Goal: Communication & Community: Answer question/provide support

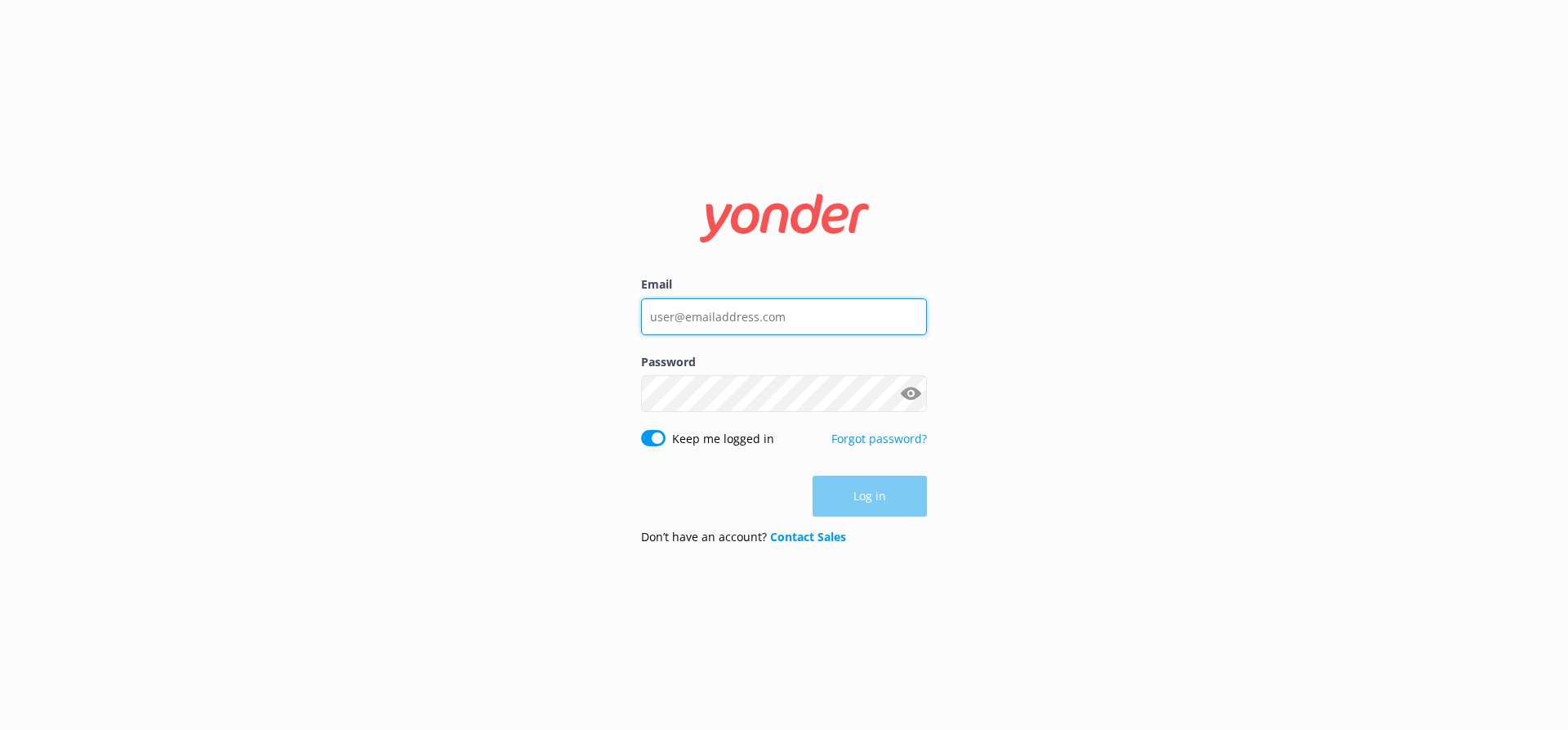
click at [689, 312] on input "Email" at bounding box center [784, 317] width 286 height 37
type input "[EMAIL_ADDRESS][DOMAIN_NAME]"
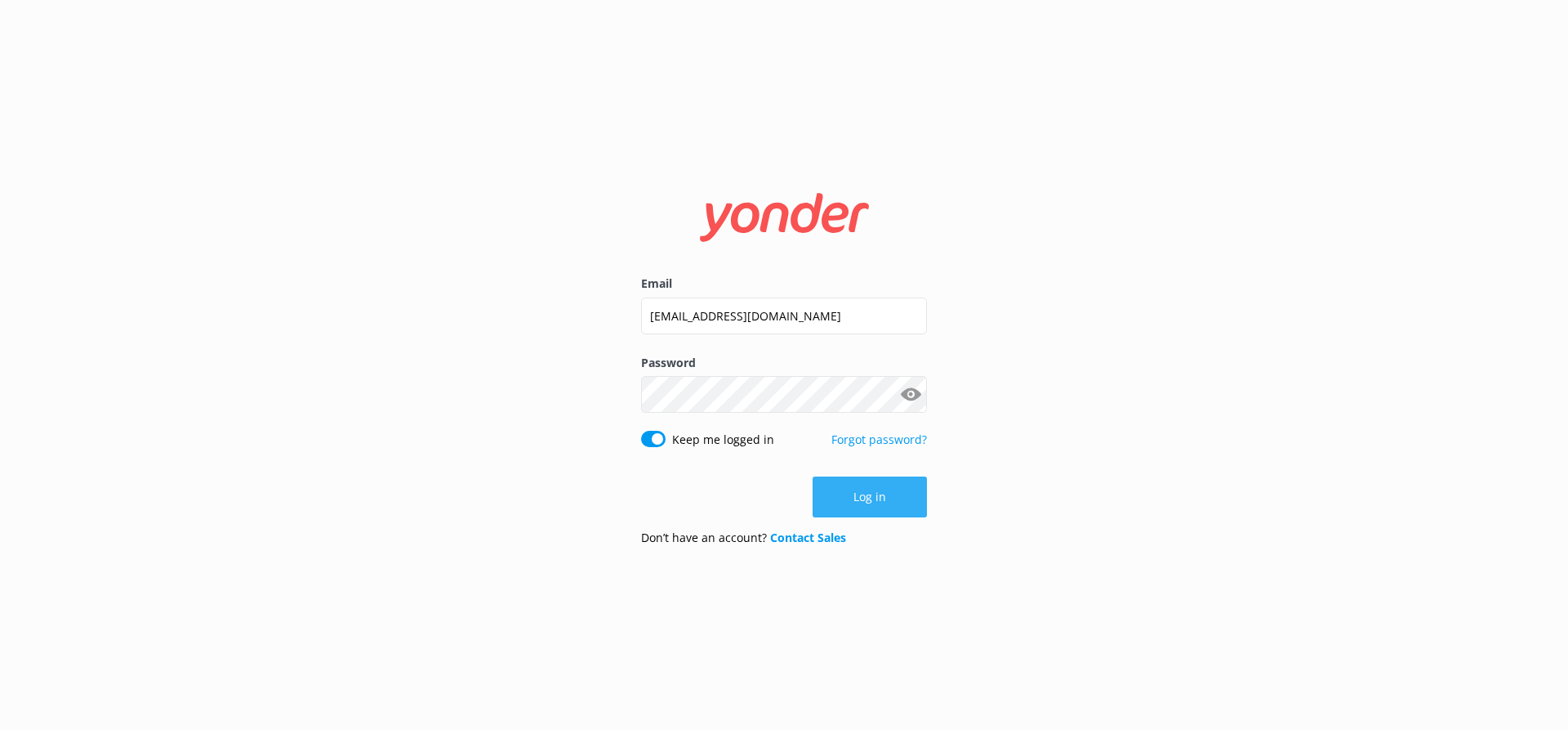
click at [853, 482] on button "Log in" at bounding box center [869, 497] width 115 height 41
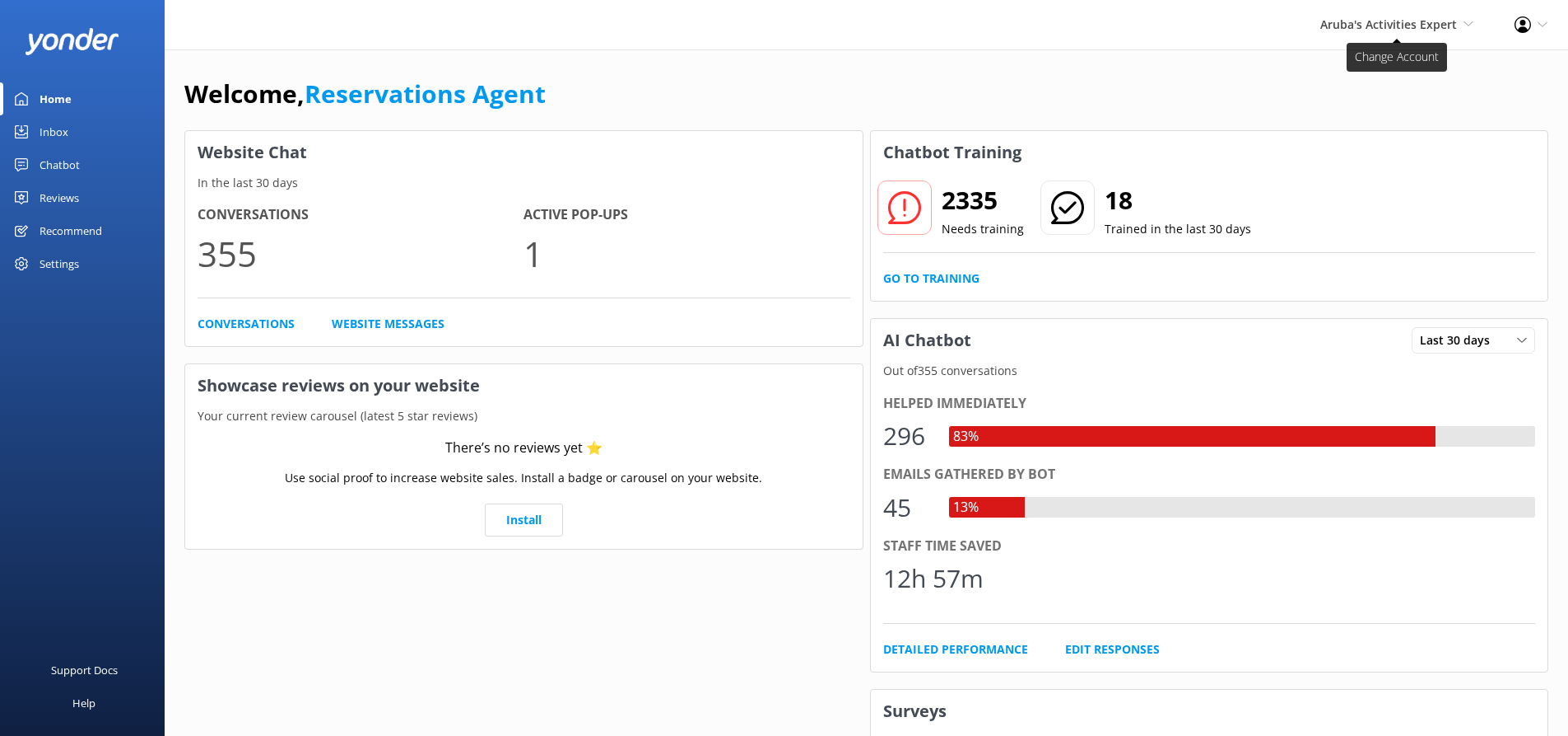
click at [1392, 19] on span "Aruba's Activities Expert" at bounding box center [1389, 24] width 136 height 16
click at [1383, 63] on link "De [GEOGRAPHIC_DATA]" at bounding box center [1412, 71] width 164 height 40
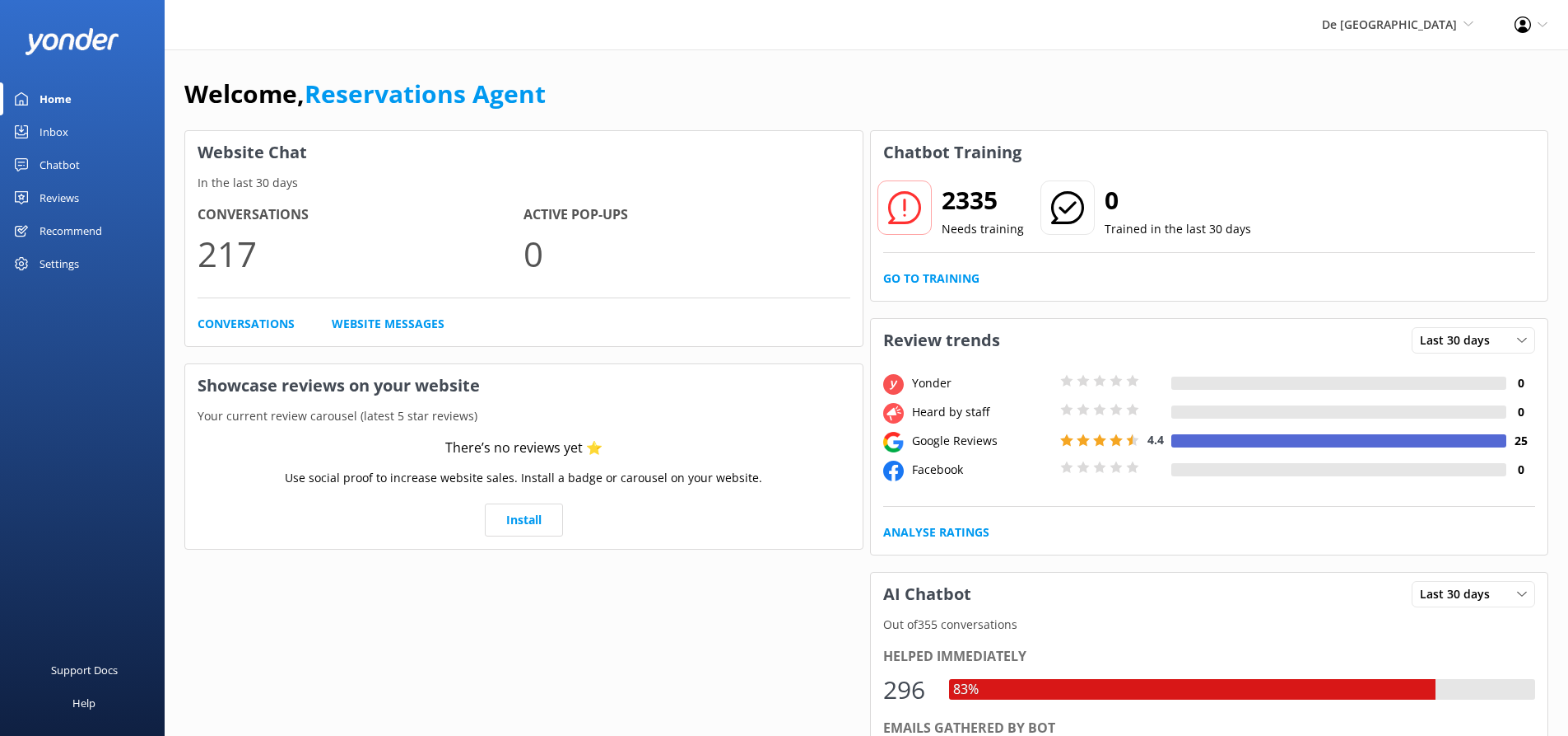
click at [45, 131] on div "Inbox" at bounding box center [54, 132] width 29 height 33
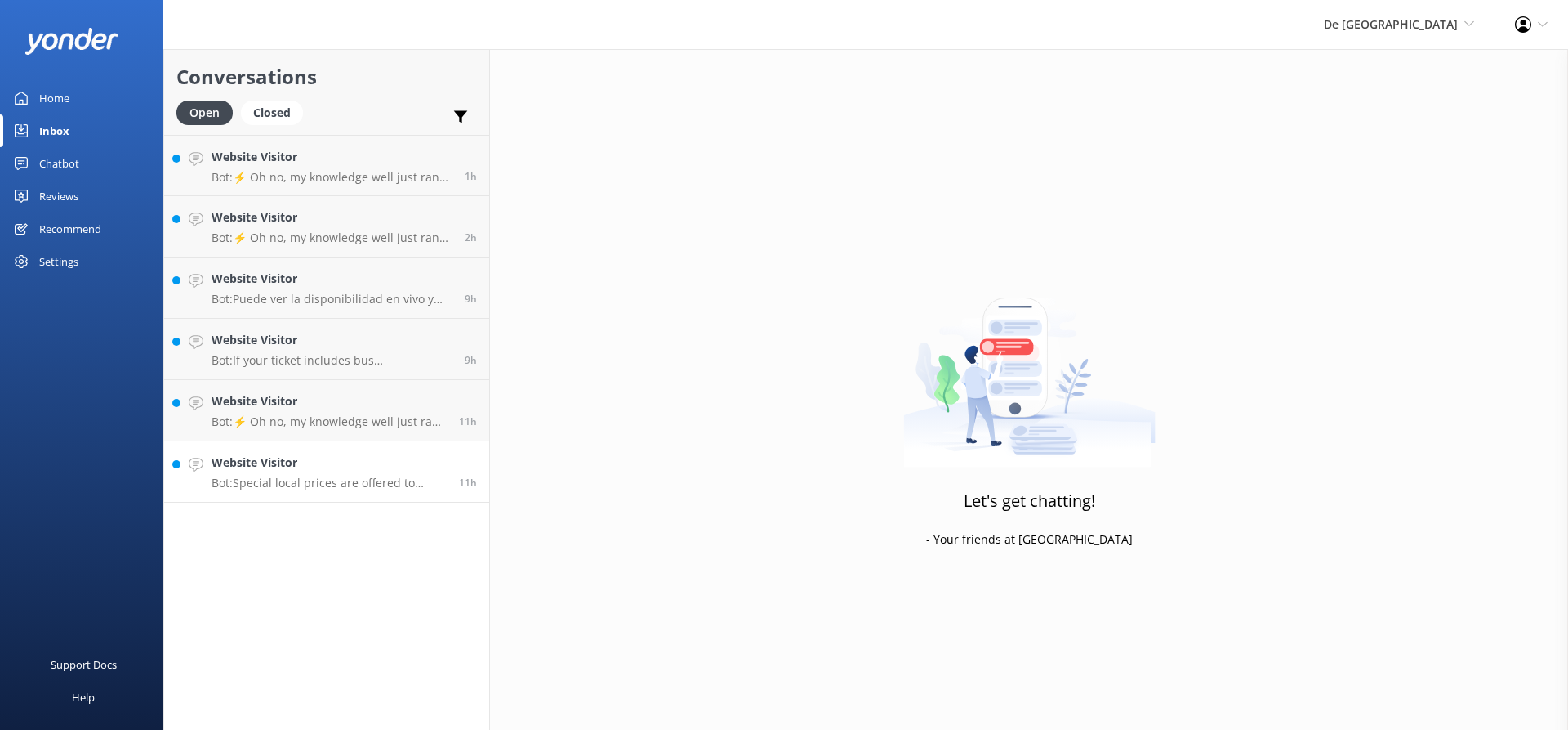
click at [343, 465] on h4 "Website Visitor" at bounding box center [328, 462] width 235 height 18
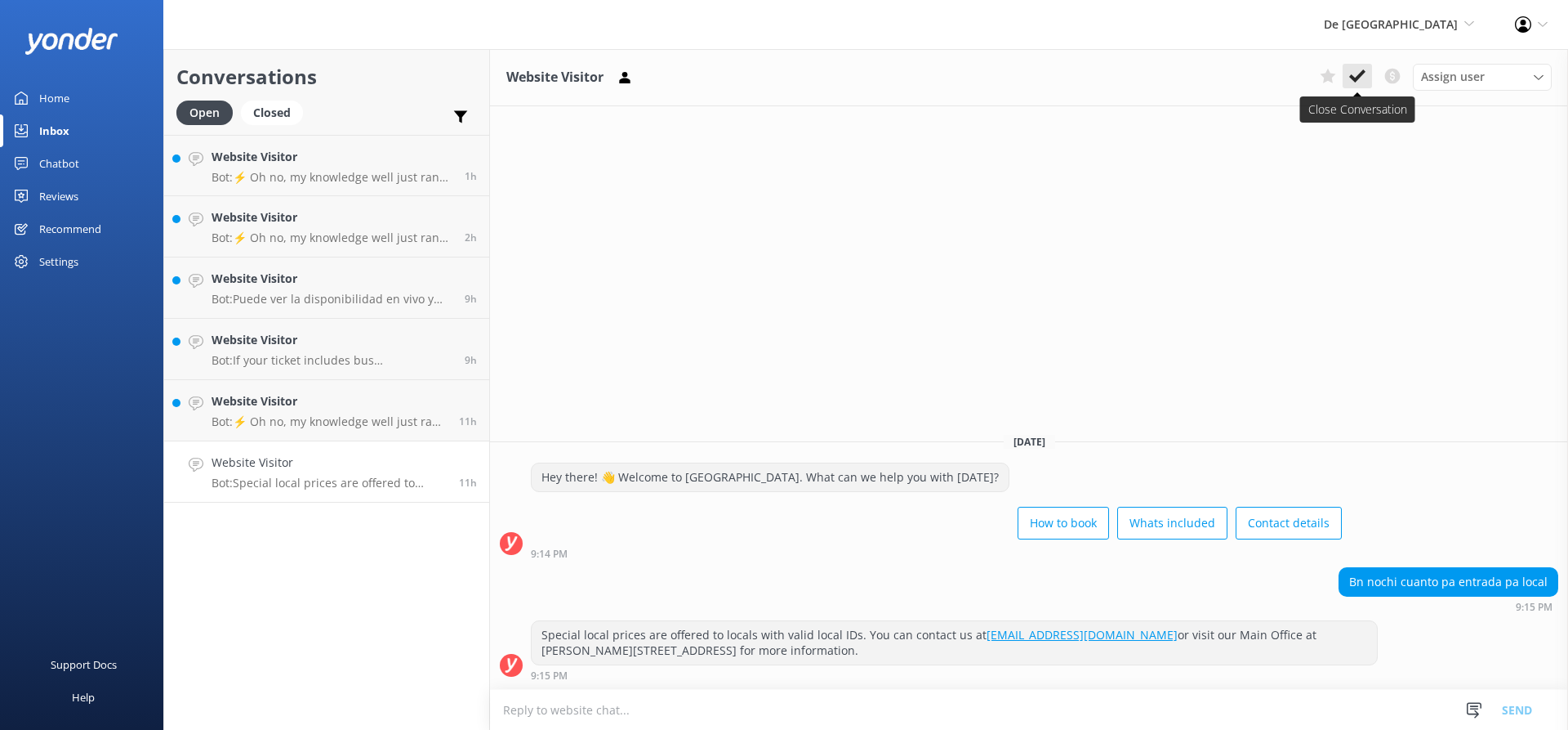
click at [1365, 72] on use at bounding box center [1357, 76] width 17 height 13
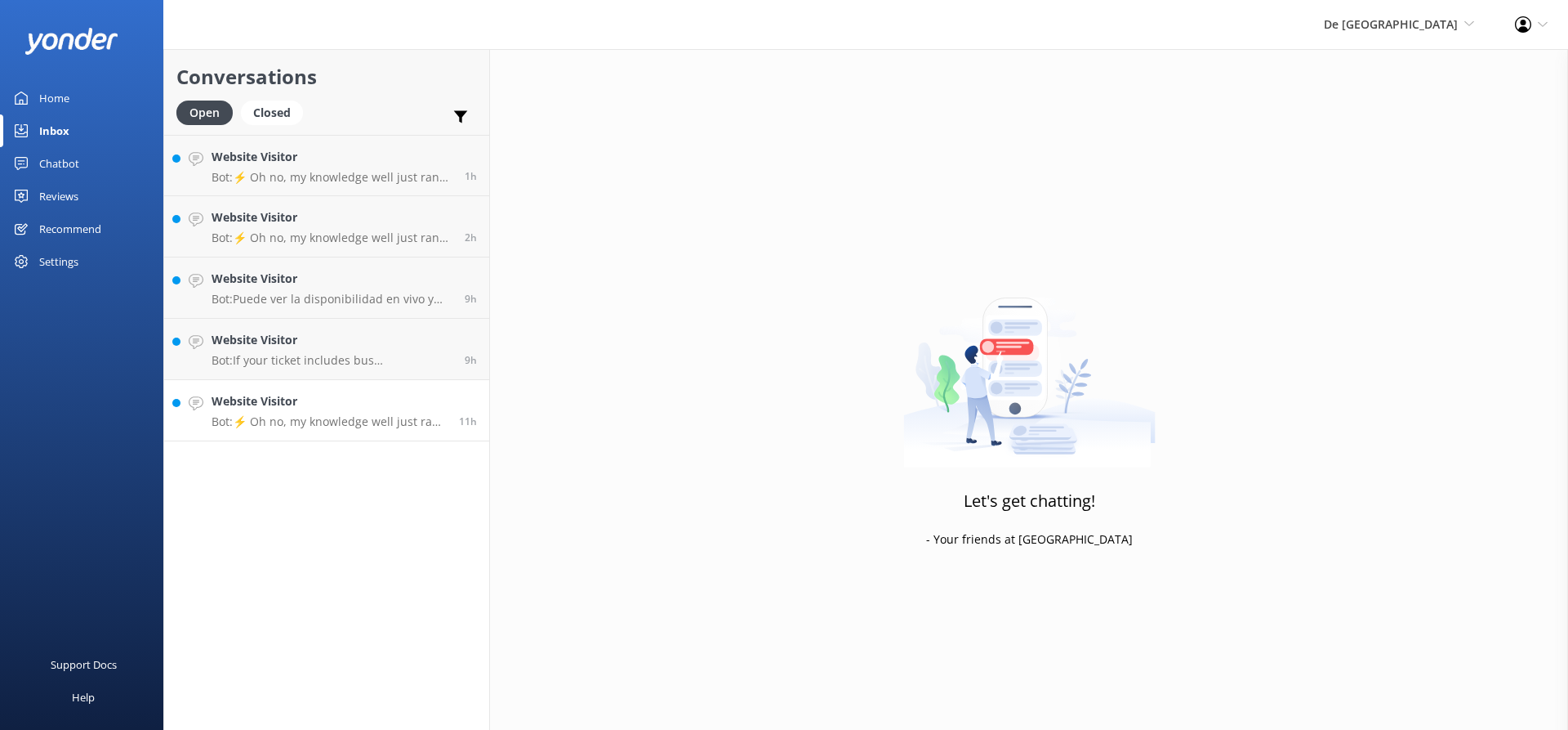
click at [252, 399] on h4 "Website Visitor" at bounding box center [328, 401] width 235 height 18
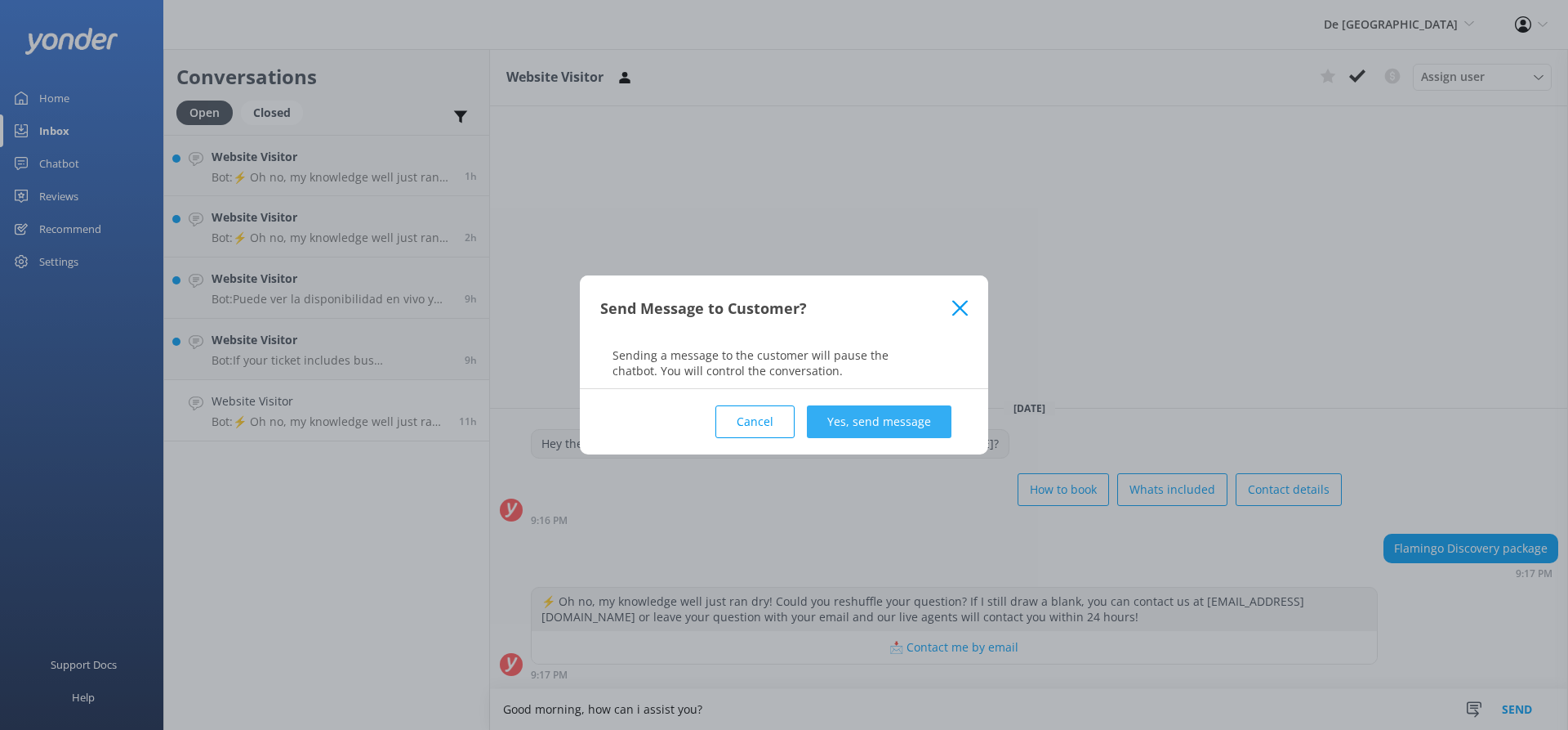
type textarea "Good morning, how can i assist you?"
click at [924, 431] on button "Yes, send message" at bounding box center [878, 421] width 145 height 33
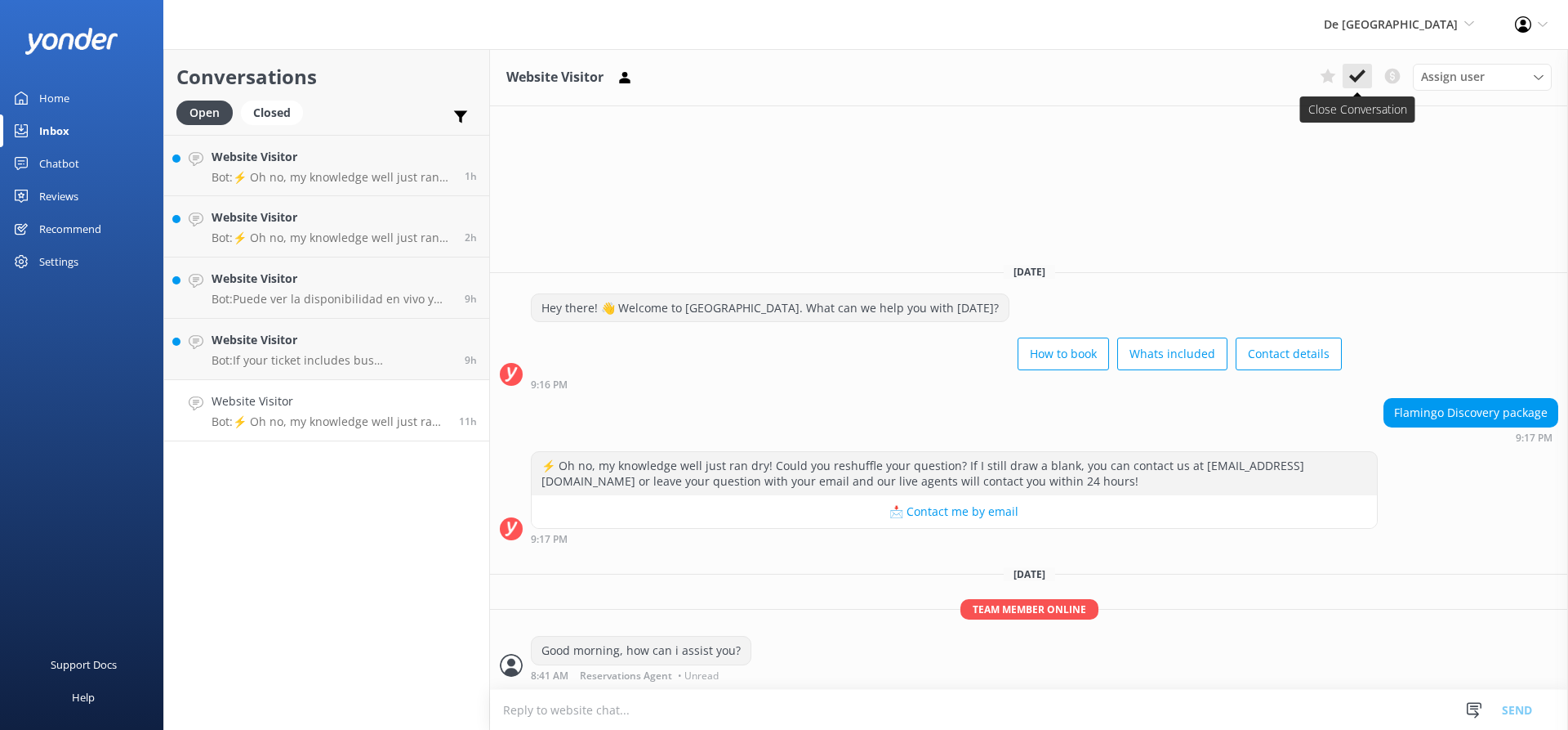
click at [1351, 74] on icon at bounding box center [1357, 76] width 17 height 17
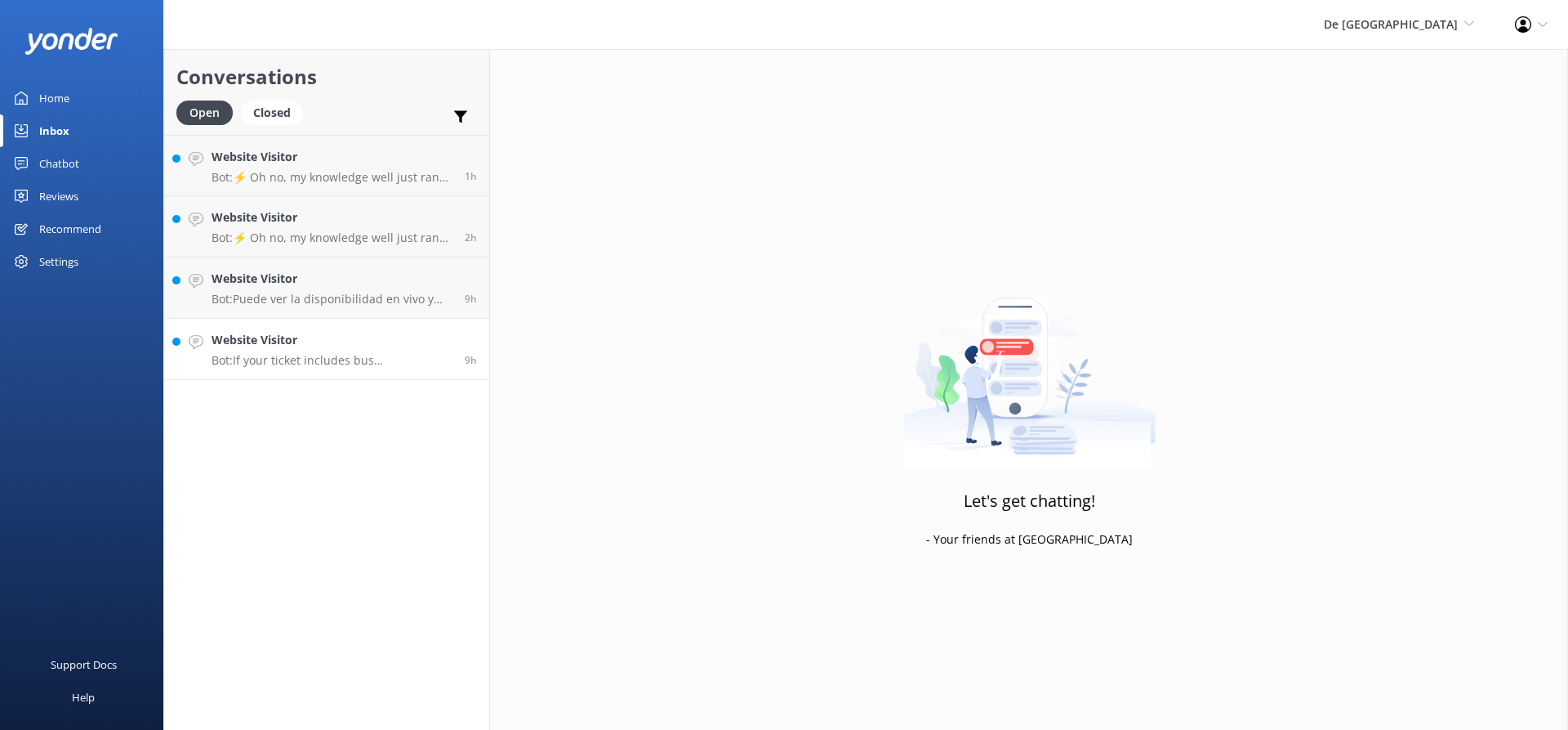
click at [267, 342] on h4 "Website Visitor" at bounding box center [332, 339] width 241 height 18
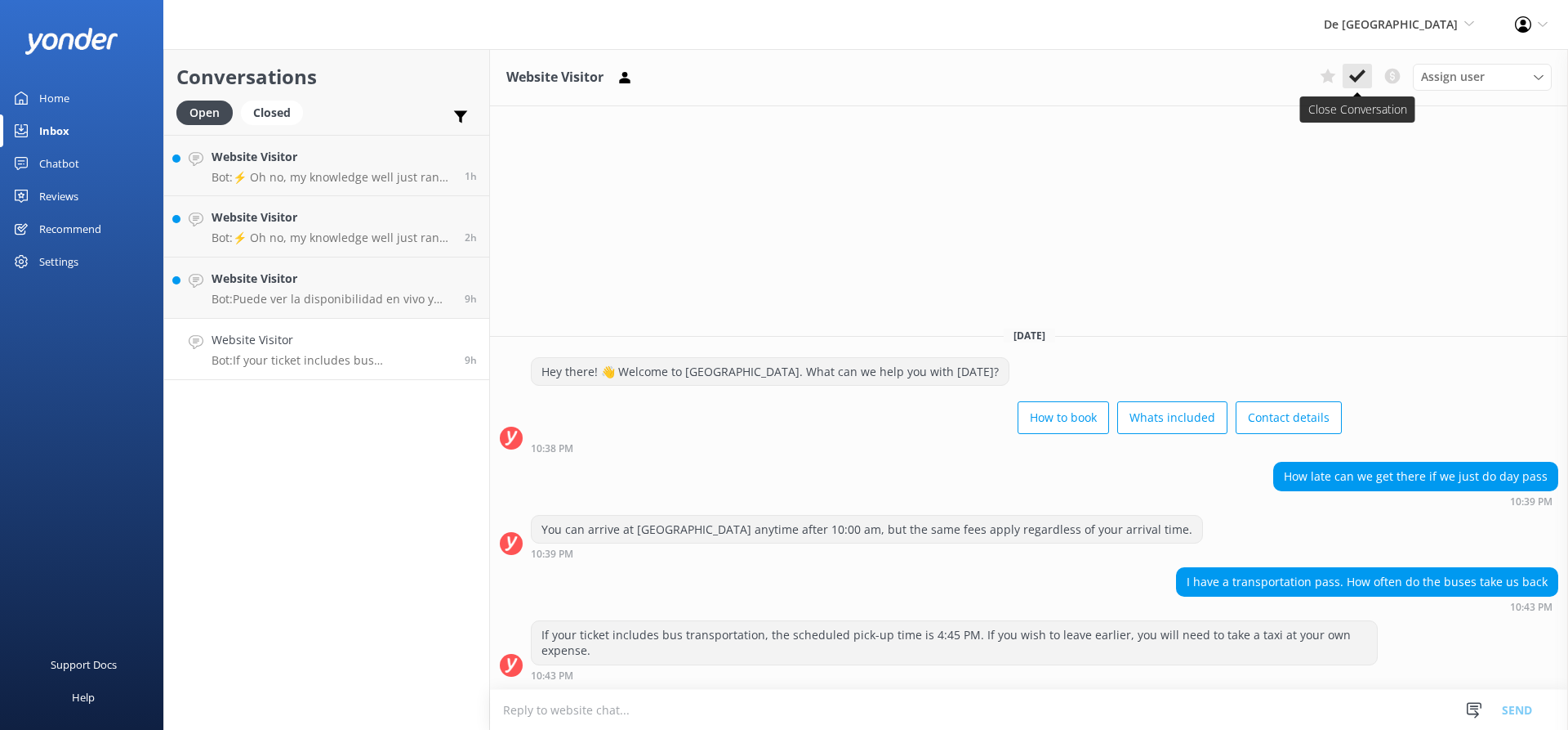
click at [1359, 76] on use at bounding box center [1357, 76] width 17 height 13
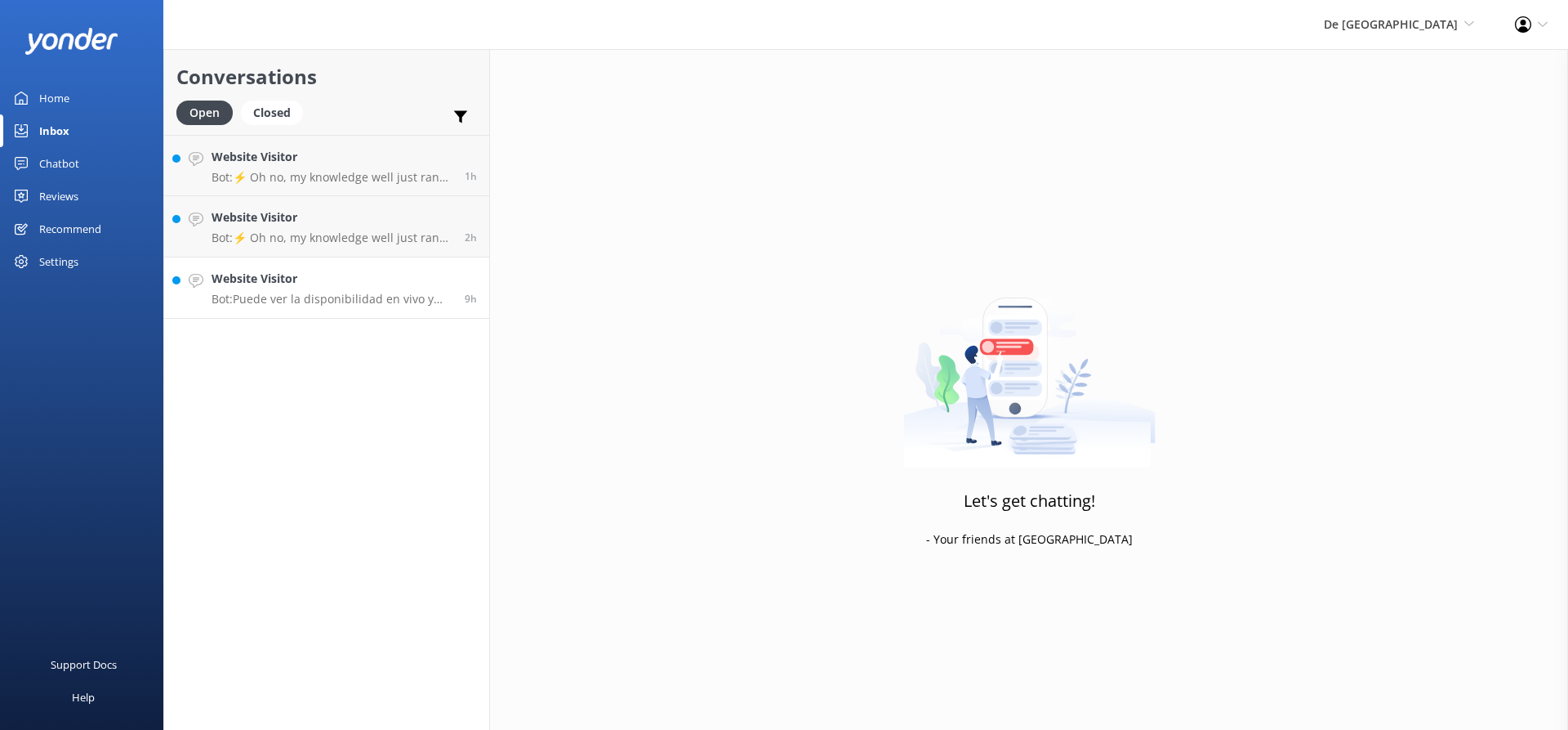
click at [278, 282] on h4 "Website Visitor" at bounding box center [332, 278] width 241 height 18
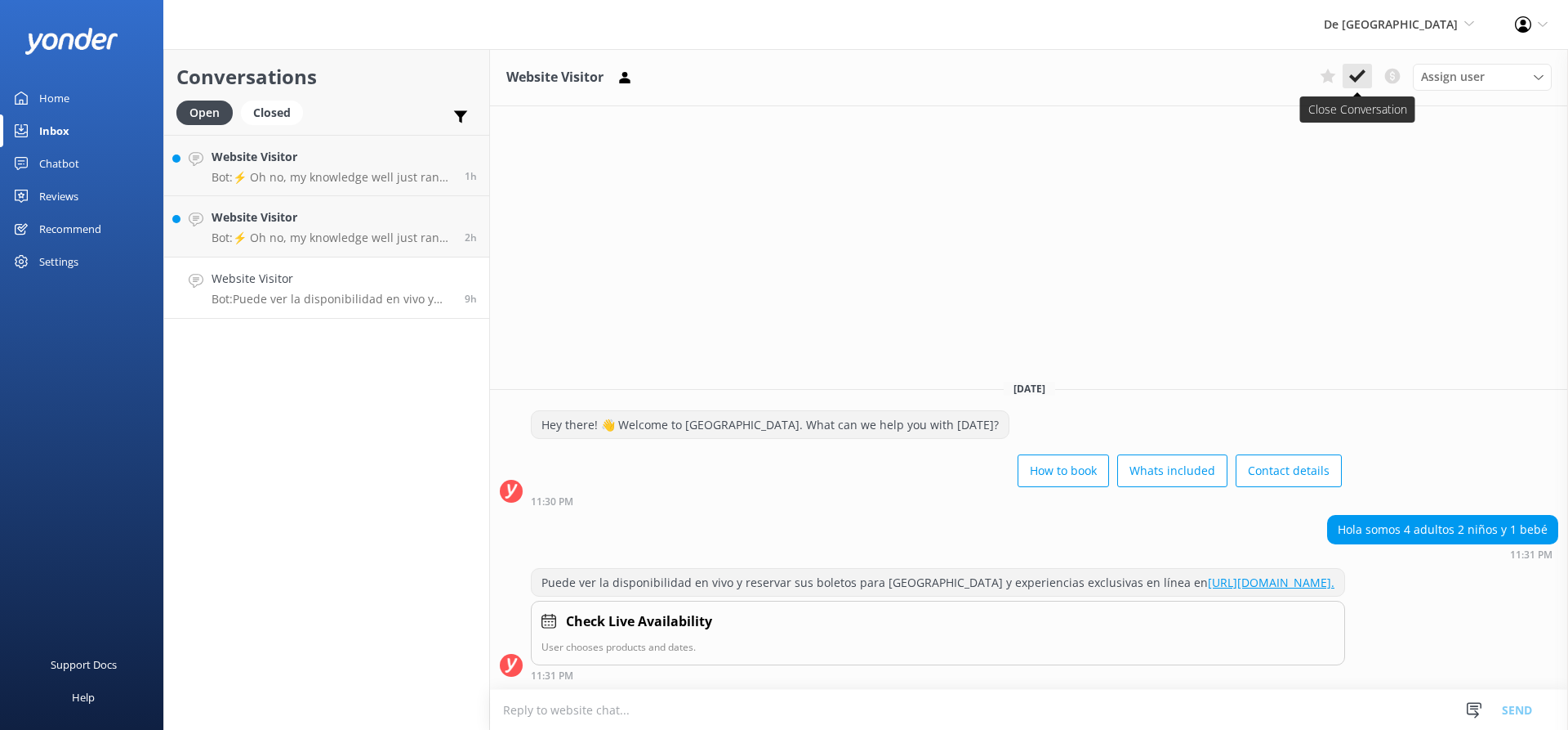
click at [1358, 83] on icon at bounding box center [1357, 76] width 17 height 17
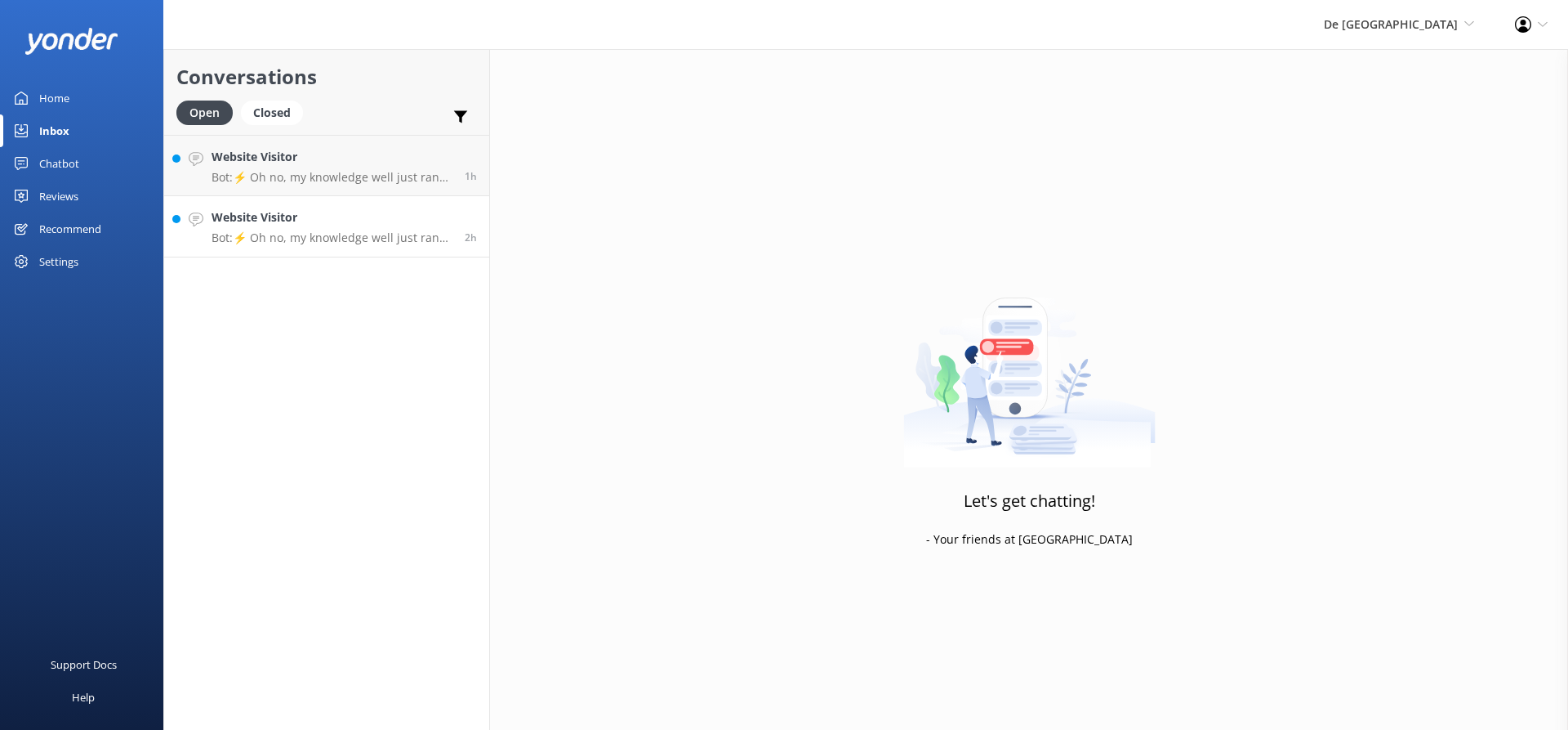
click at [283, 224] on h4 "Website Visitor" at bounding box center [332, 217] width 241 height 18
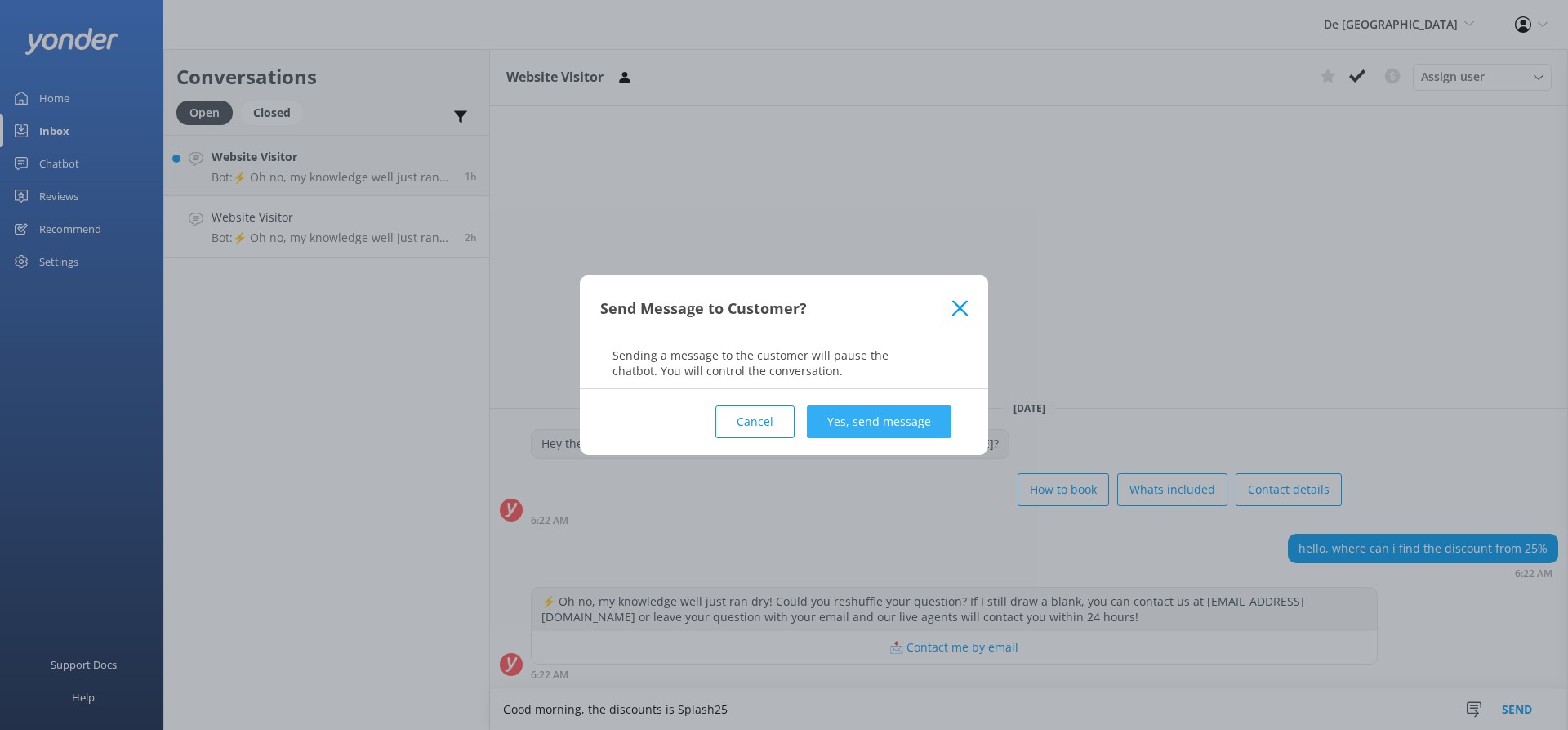
type textarea "Good morning, the discounts is Splash25"
click at [853, 416] on button "Yes, send message" at bounding box center [878, 421] width 145 height 33
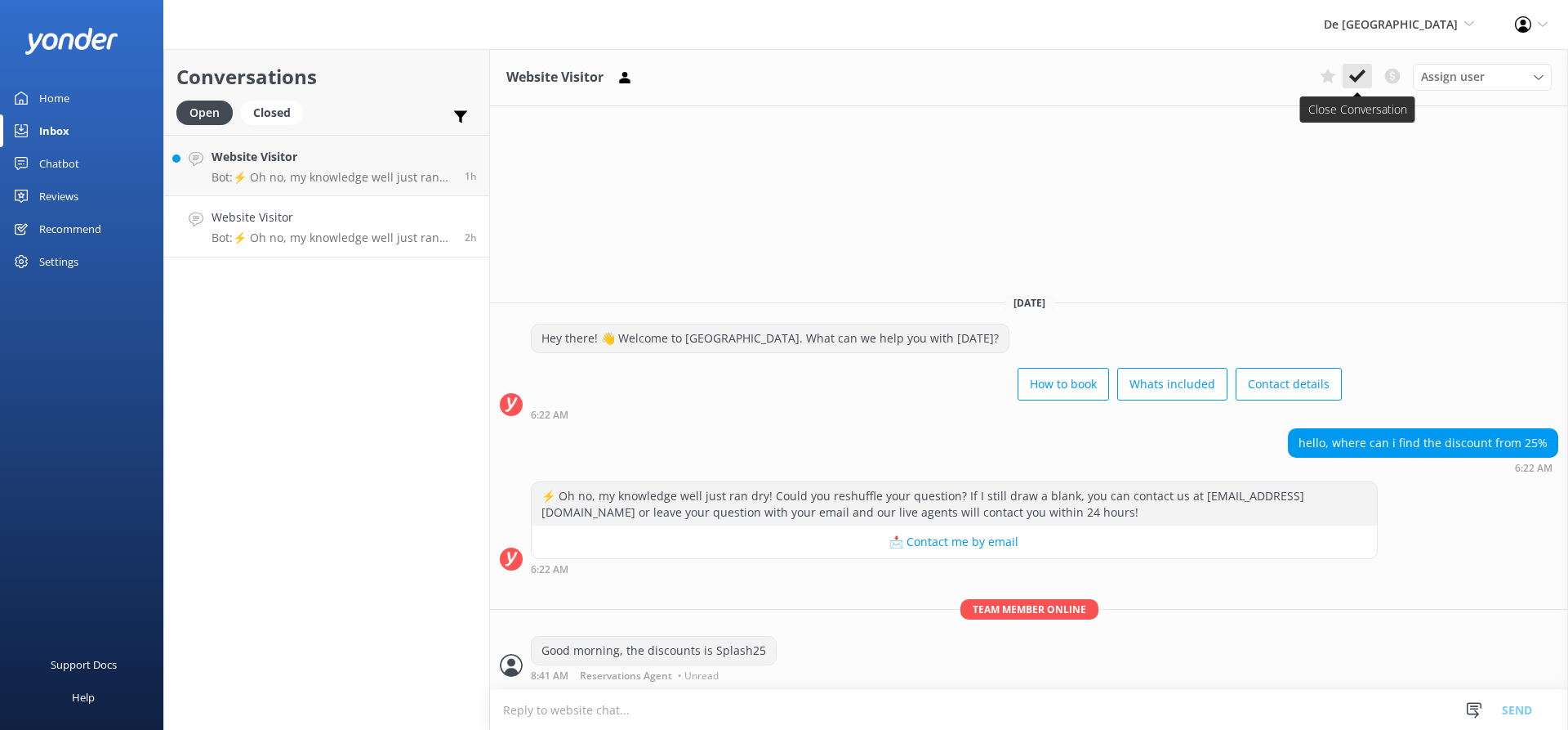
click at [1358, 66] on button at bounding box center [1357, 75] width 29 height 24
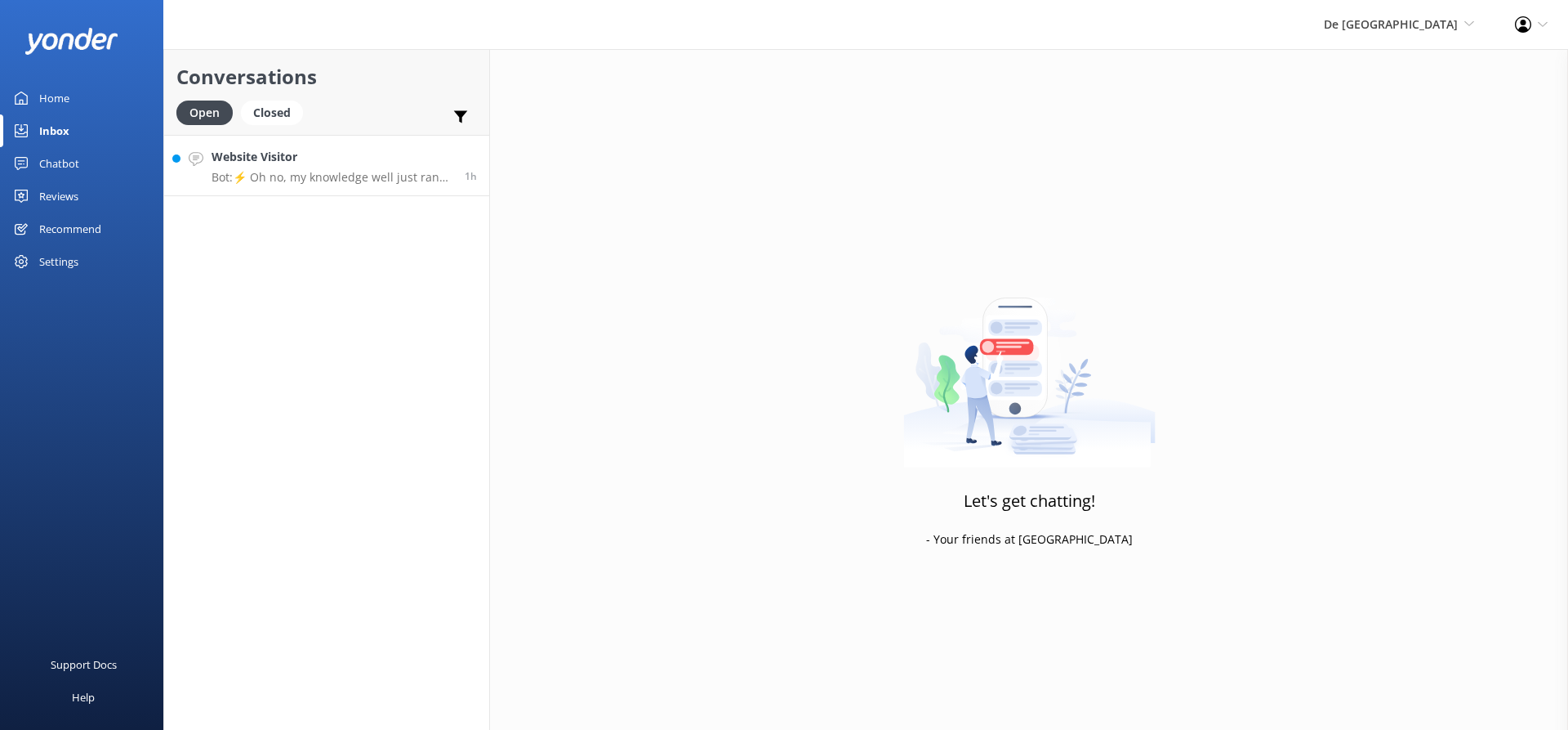
click at [349, 156] on h4 "Website Visitor" at bounding box center [332, 156] width 241 height 18
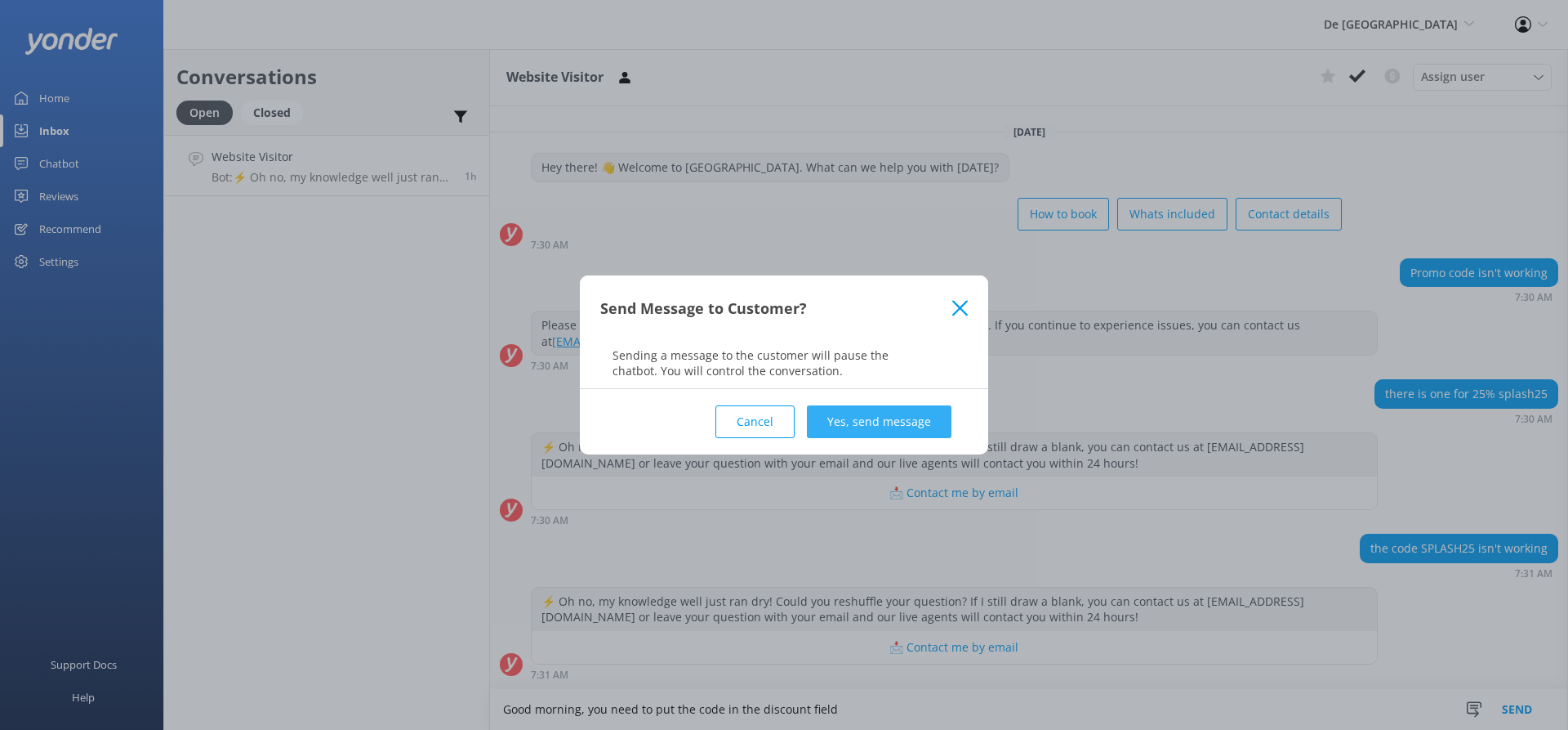
type textarea "Good morning, you need to put the code in the discount field"
click at [930, 424] on button "Yes, send message" at bounding box center [878, 421] width 145 height 33
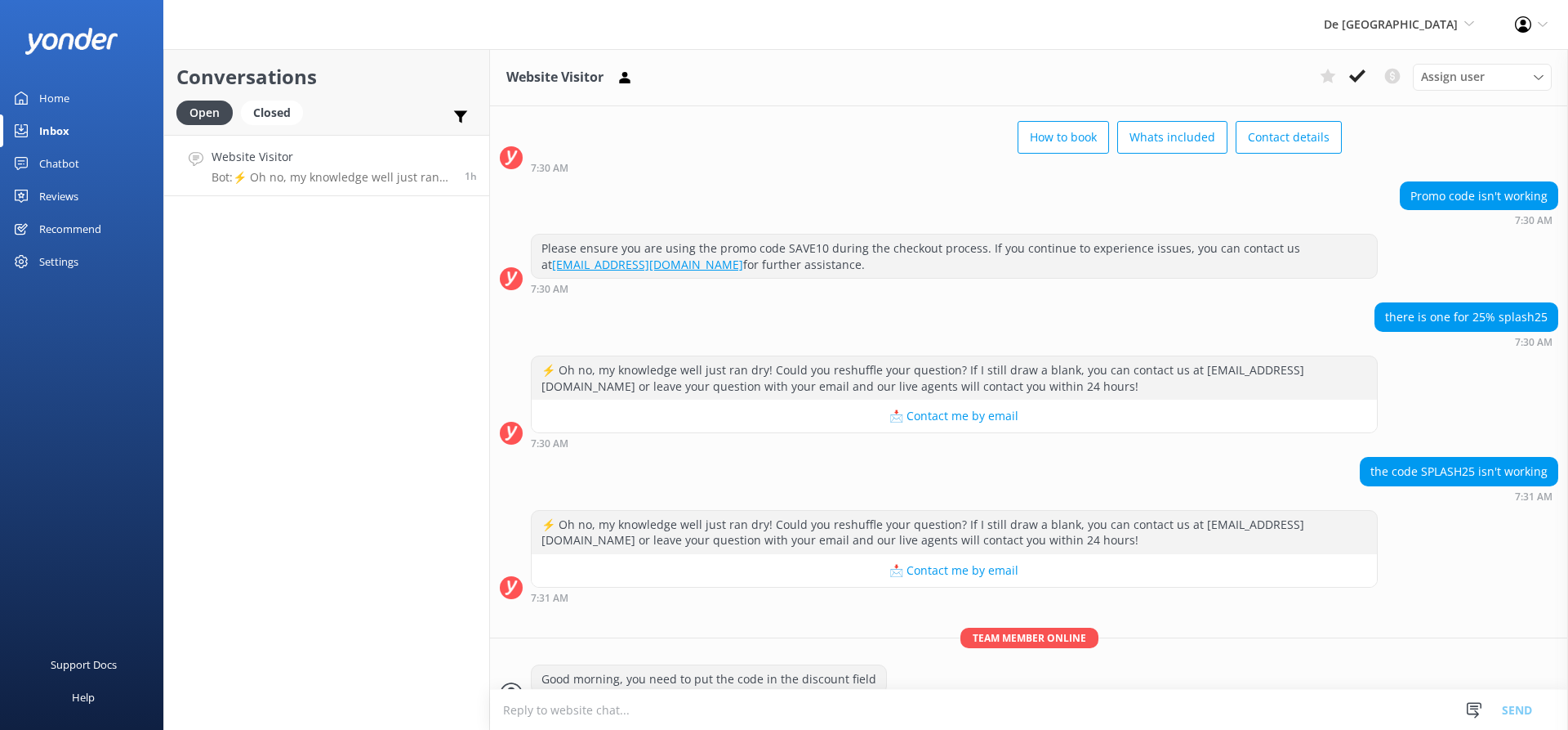
scroll to position [101, 0]
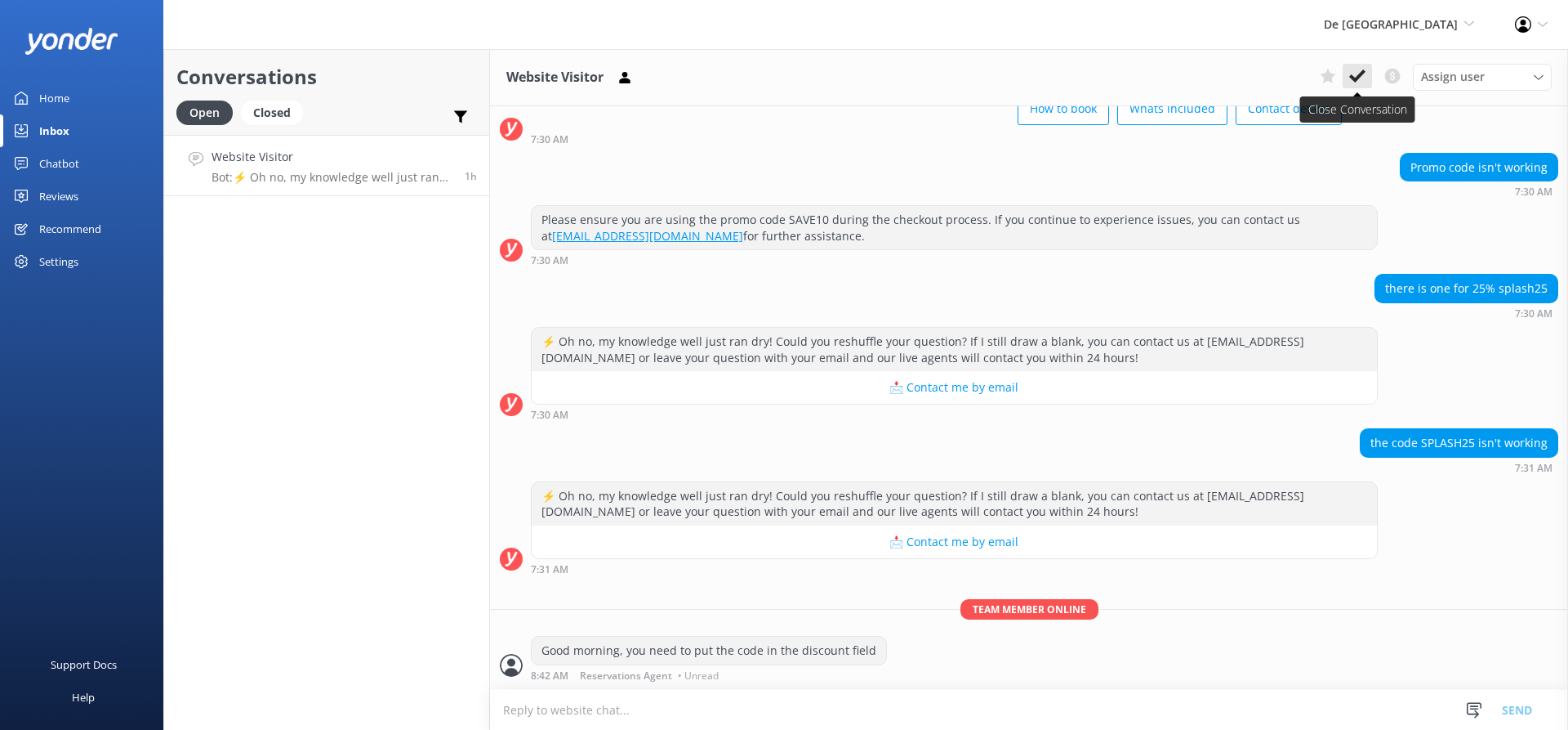
click at [1356, 72] on icon at bounding box center [1357, 76] width 17 height 17
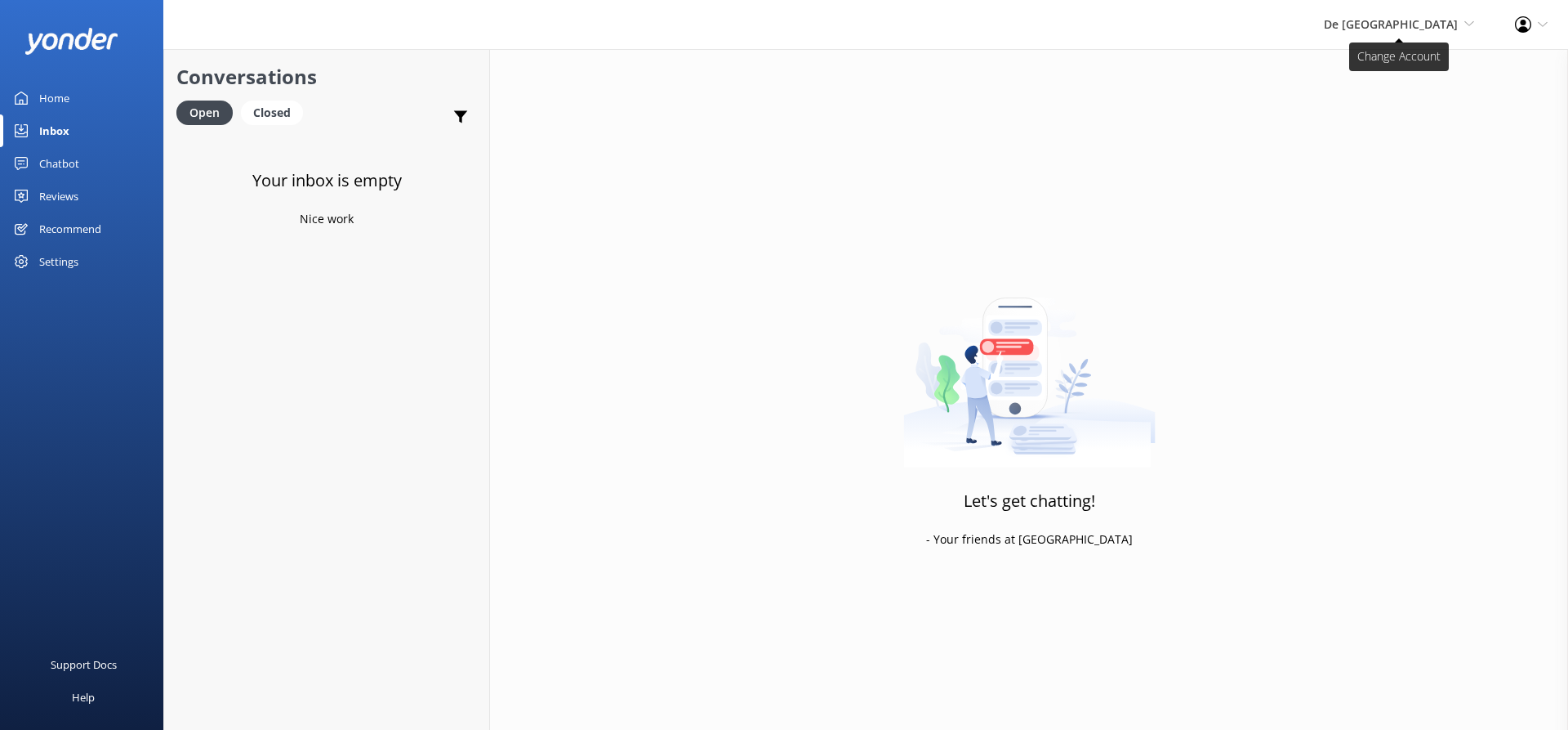
click at [1438, 28] on span "De [GEOGRAPHIC_DATA]" at bounding box center [1391, 24] width 134 height 16
click at [1400, 104] on link "Aruba's Activities Expert" at bounding box center [1413, 109] width 163 height 39
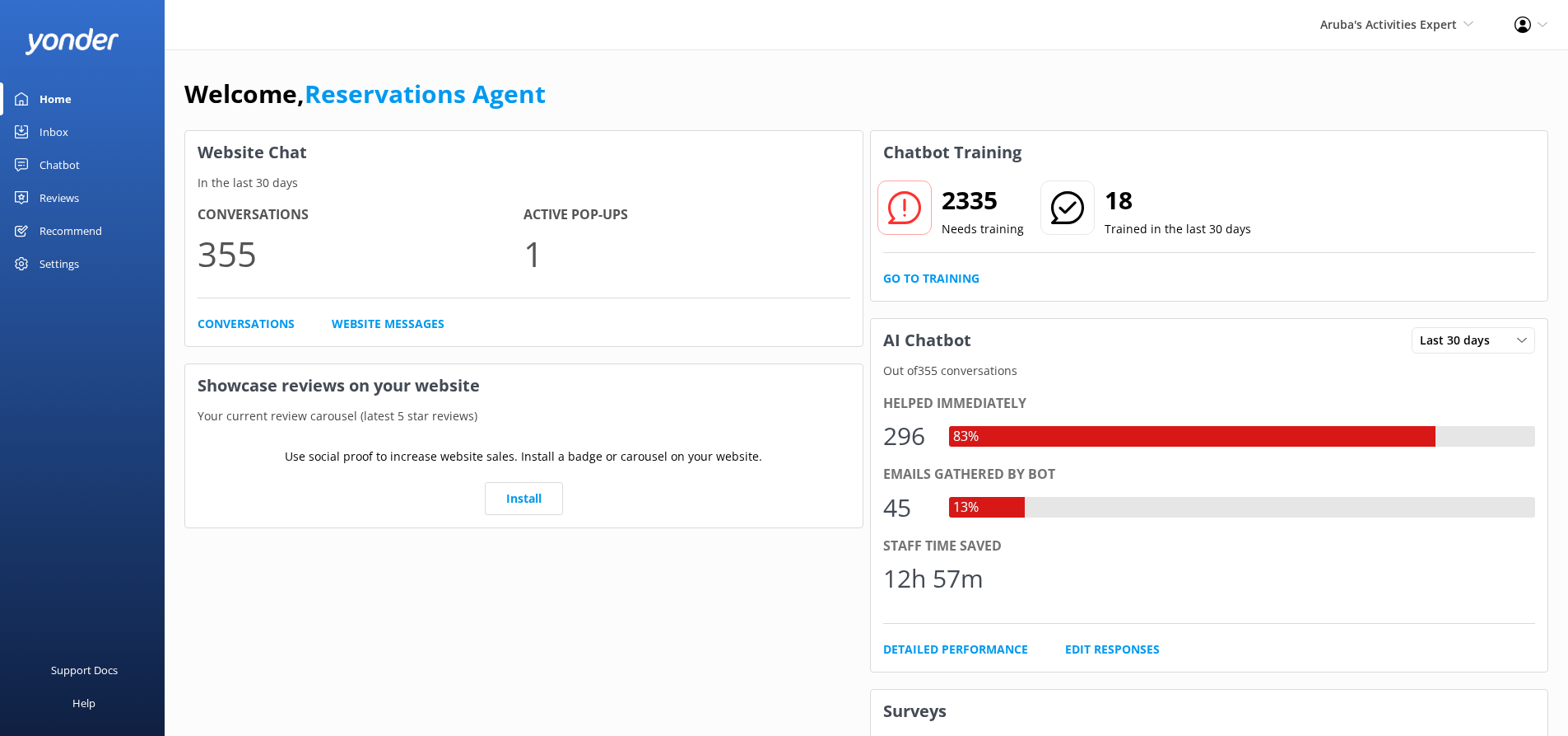
click at [67, 122] on div "Inbox" at bounding box center [54, 132] width 29 height 33
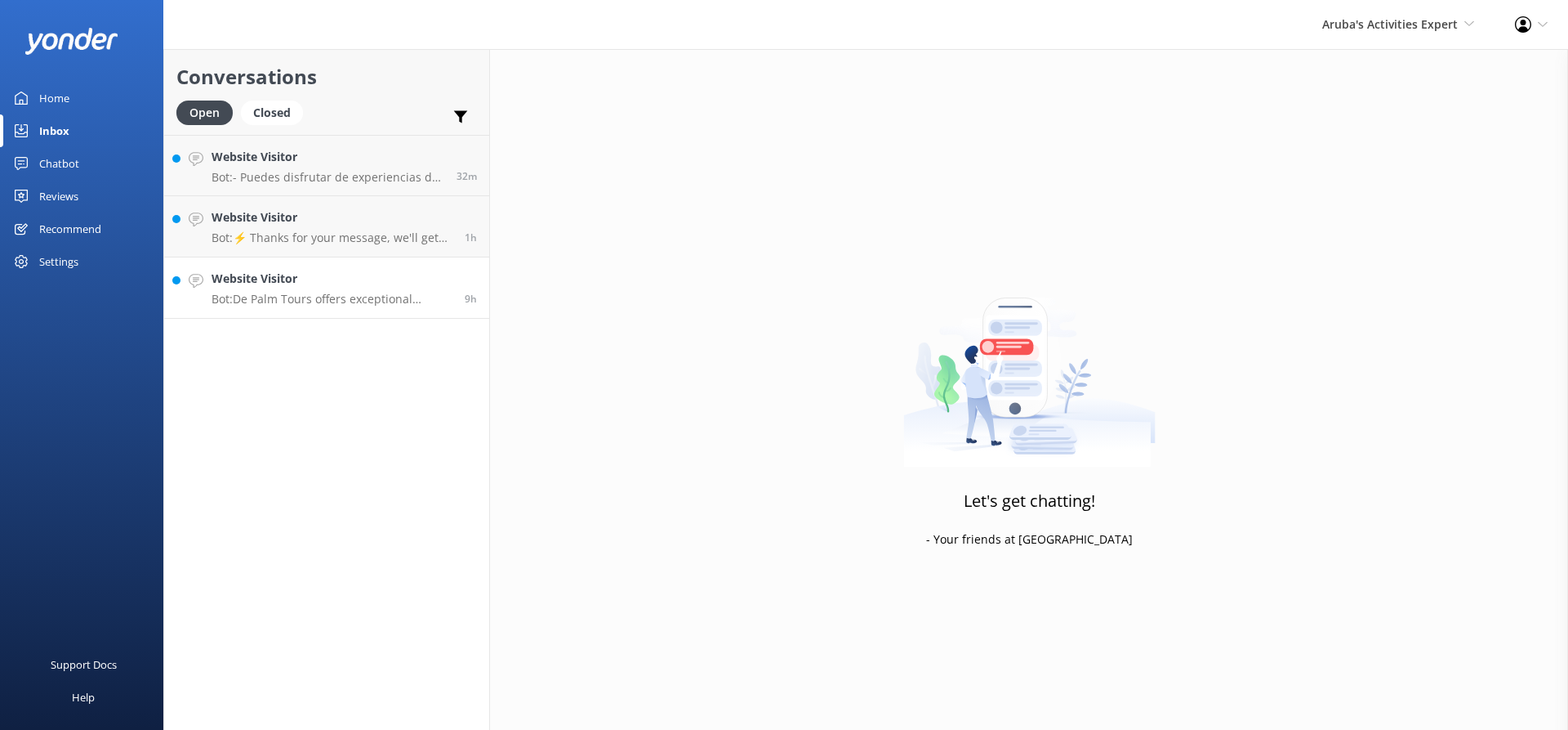
click at [268, 281] on h4 "Website Visitor" at bounding box center [332, 278] width 241 height 18
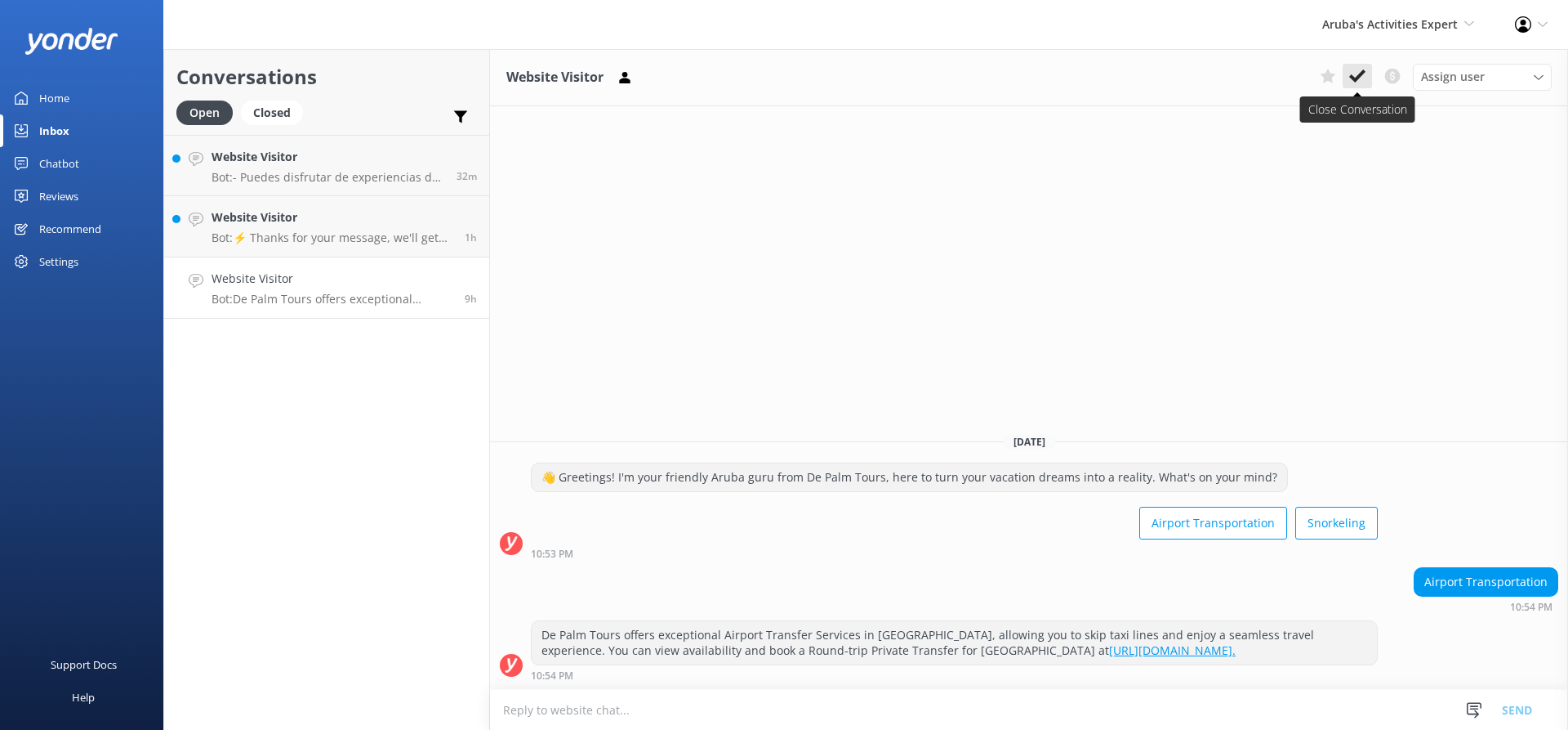
click at [1357, 77] on use at bounding box center [1357, 76] width 17 height 13
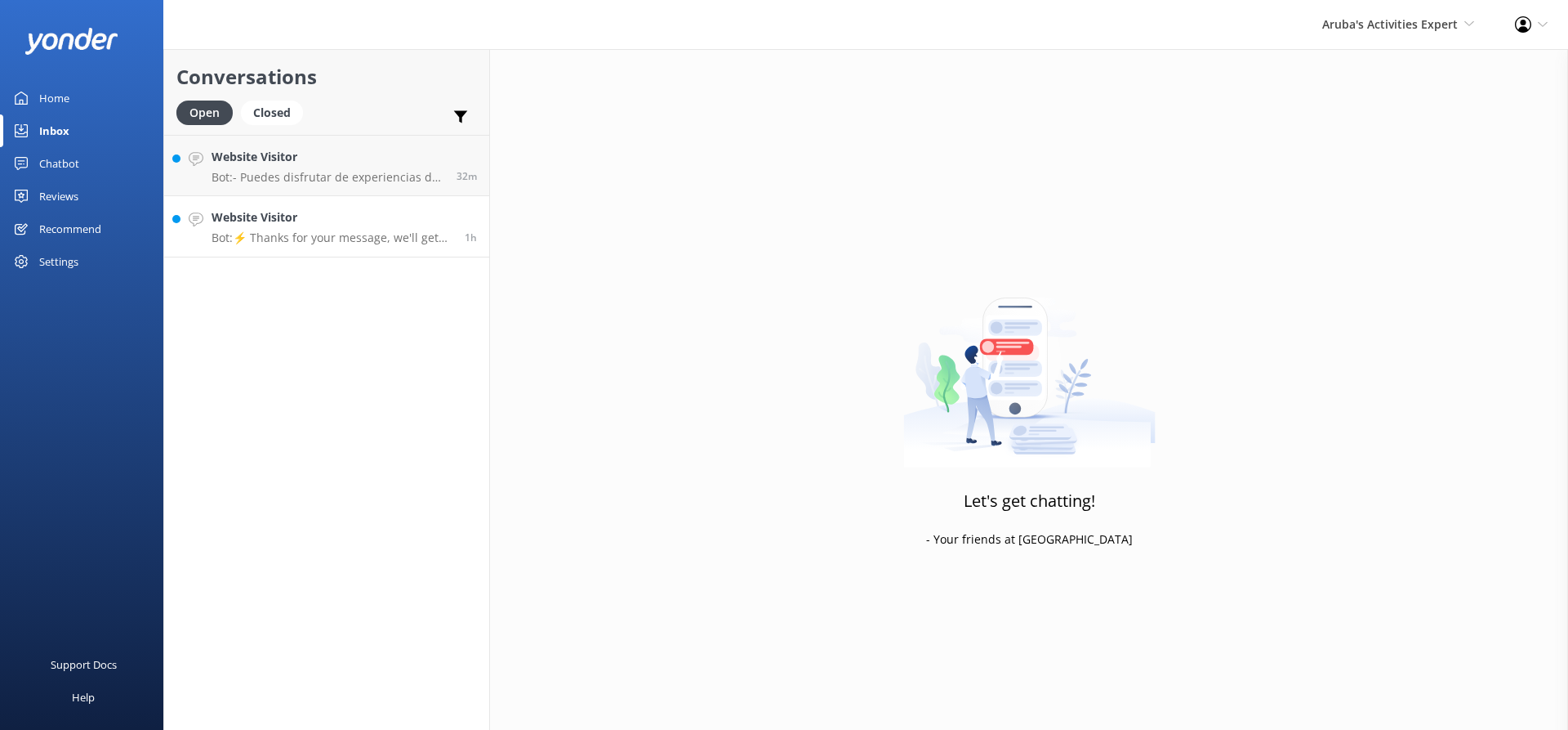
click at [305, 234] on p "Bot: ⚡ Thanks for your message, we'll get back to you as soon as we can." at bounding box center [332, 238] width 241 height 15
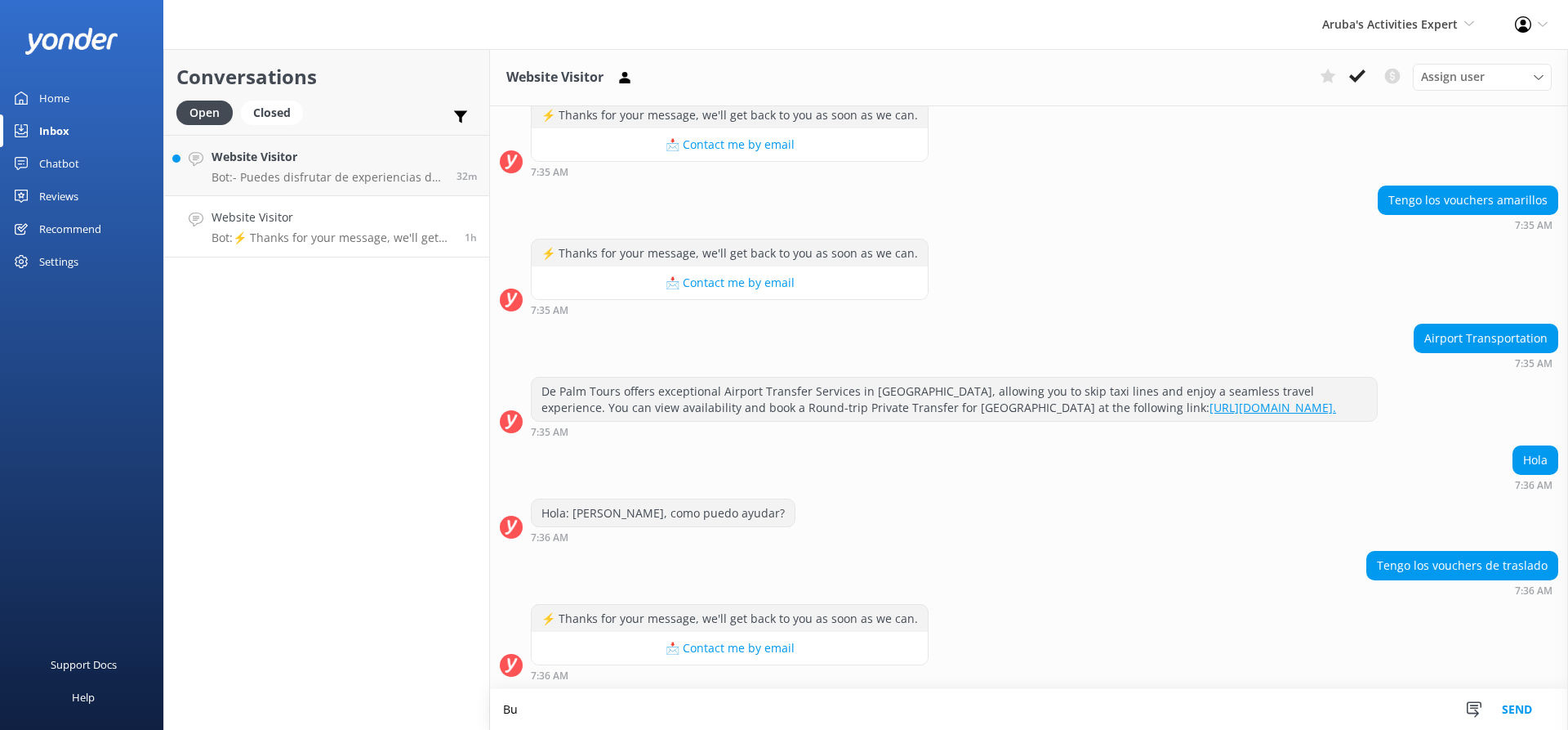
scroll to position [418, 0]
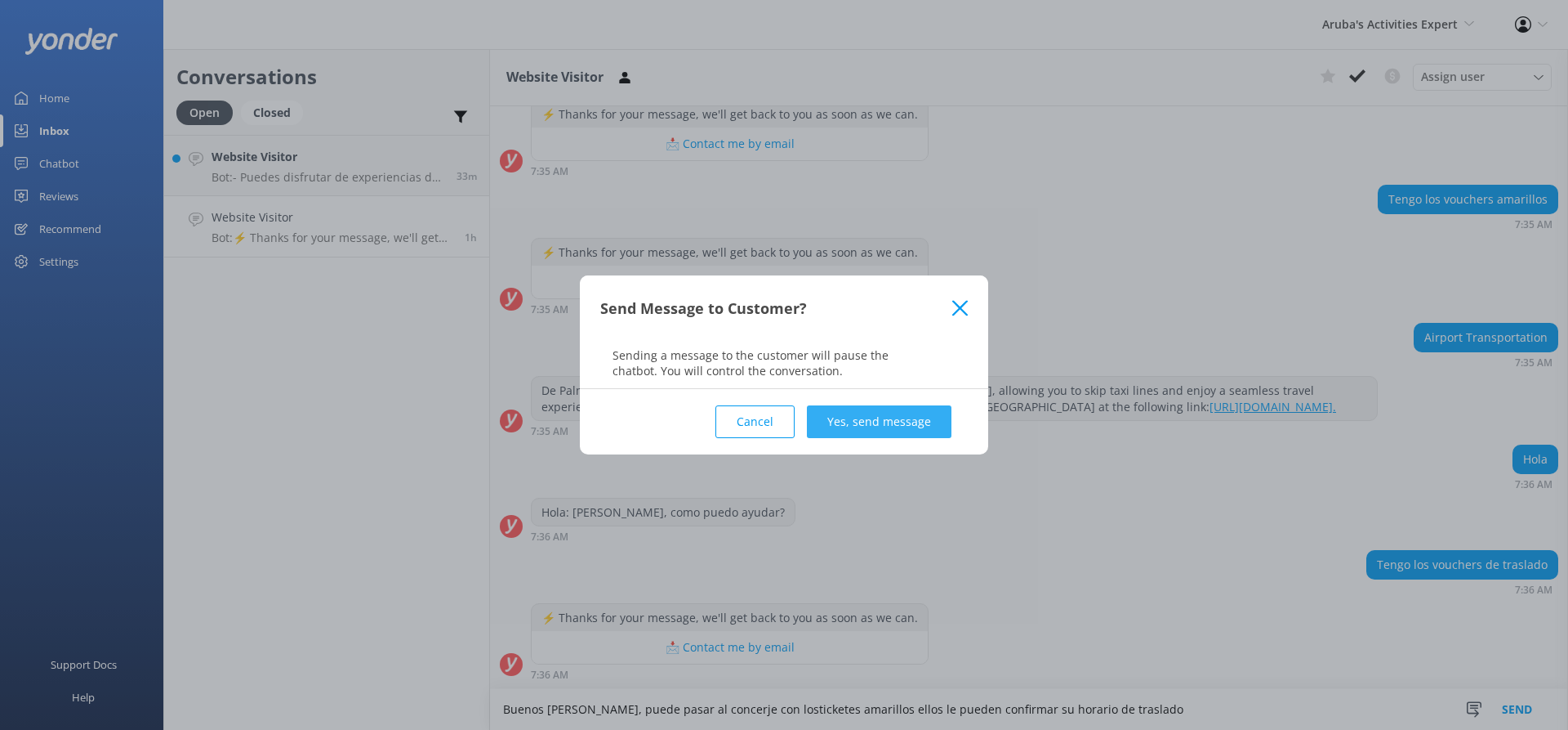
type textarea "Buenos [PERSON_NAME], puede pasar al concerje con losticketes amarillos ellos l…"
click at [872, 421] on button "Yes, send message" at bounding box center [878, 421] width 145 height 33
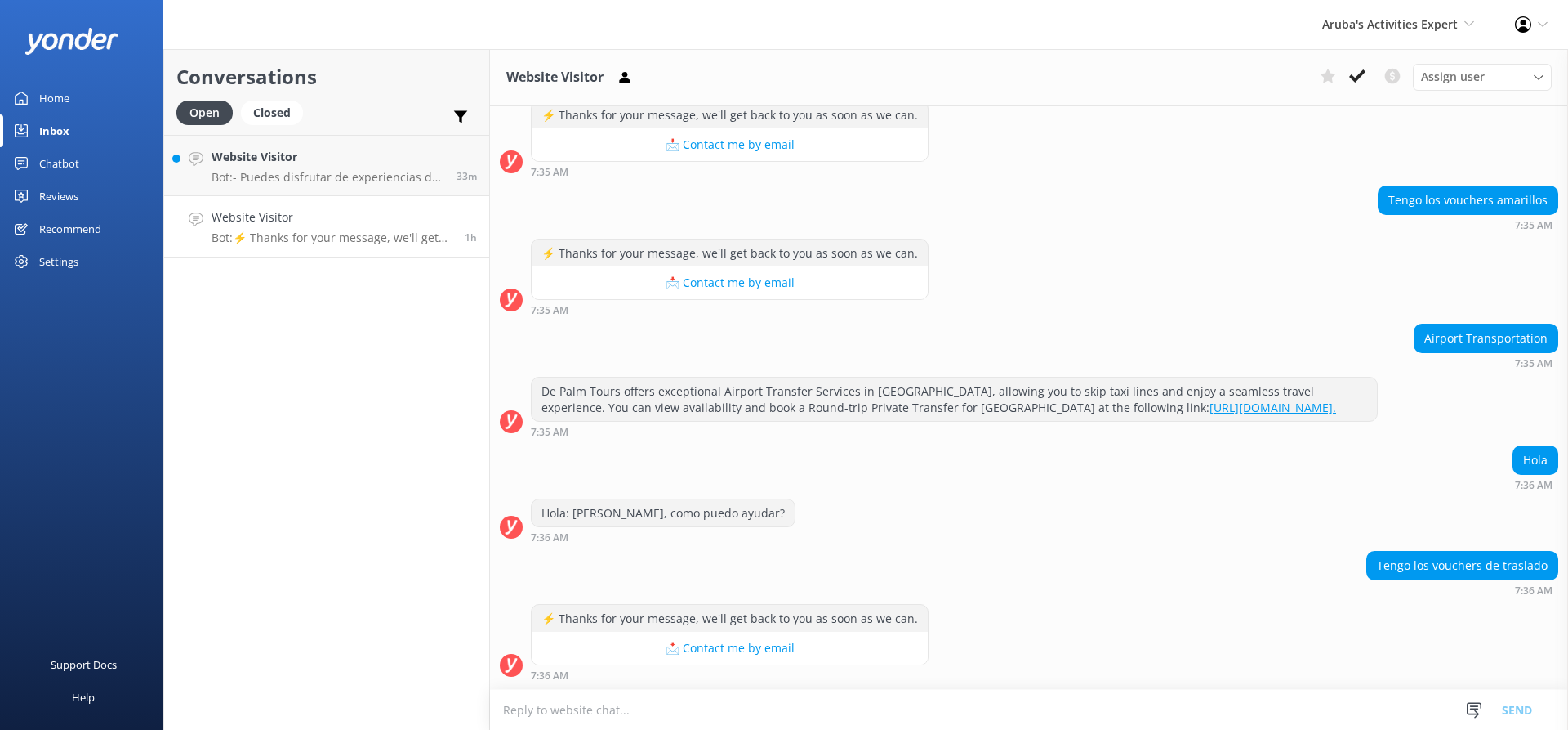
scroll to position [523, 0]
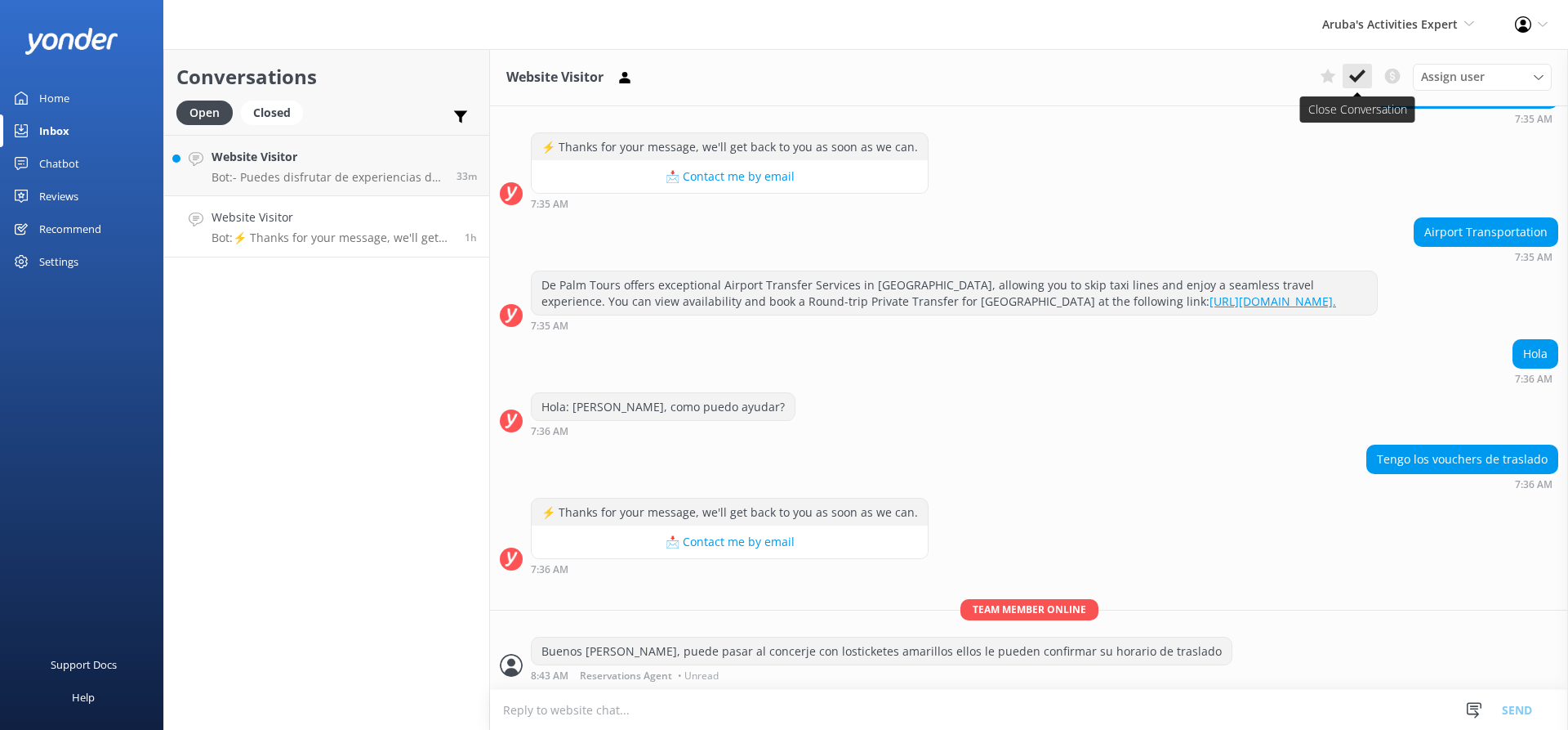
click at [1365, 69] on icon at bounding box center [1357, 76] width 17 height 17
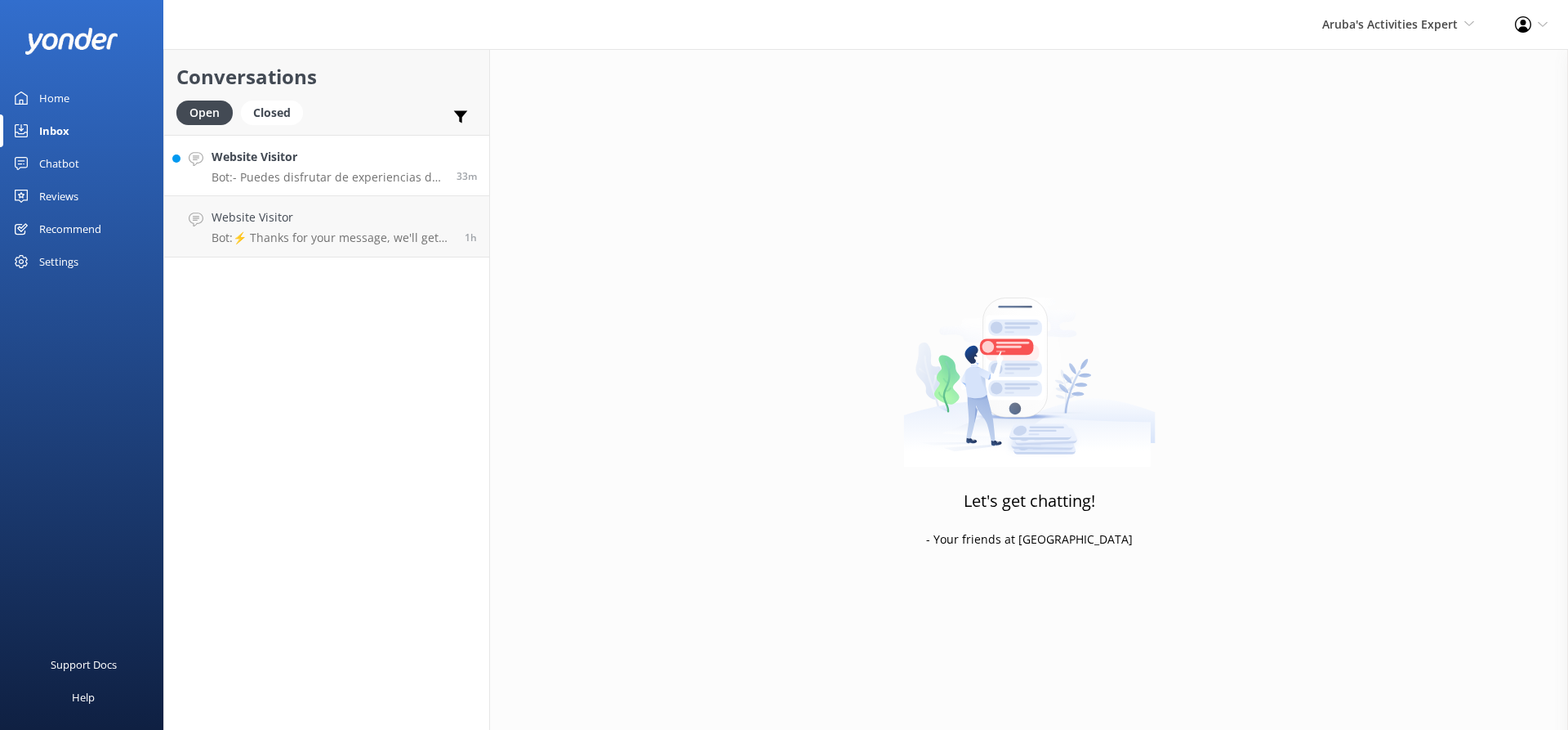
click at [320, 156] on h4 "Website Visitor" at bounding box center [328, 156] width 232 height 18
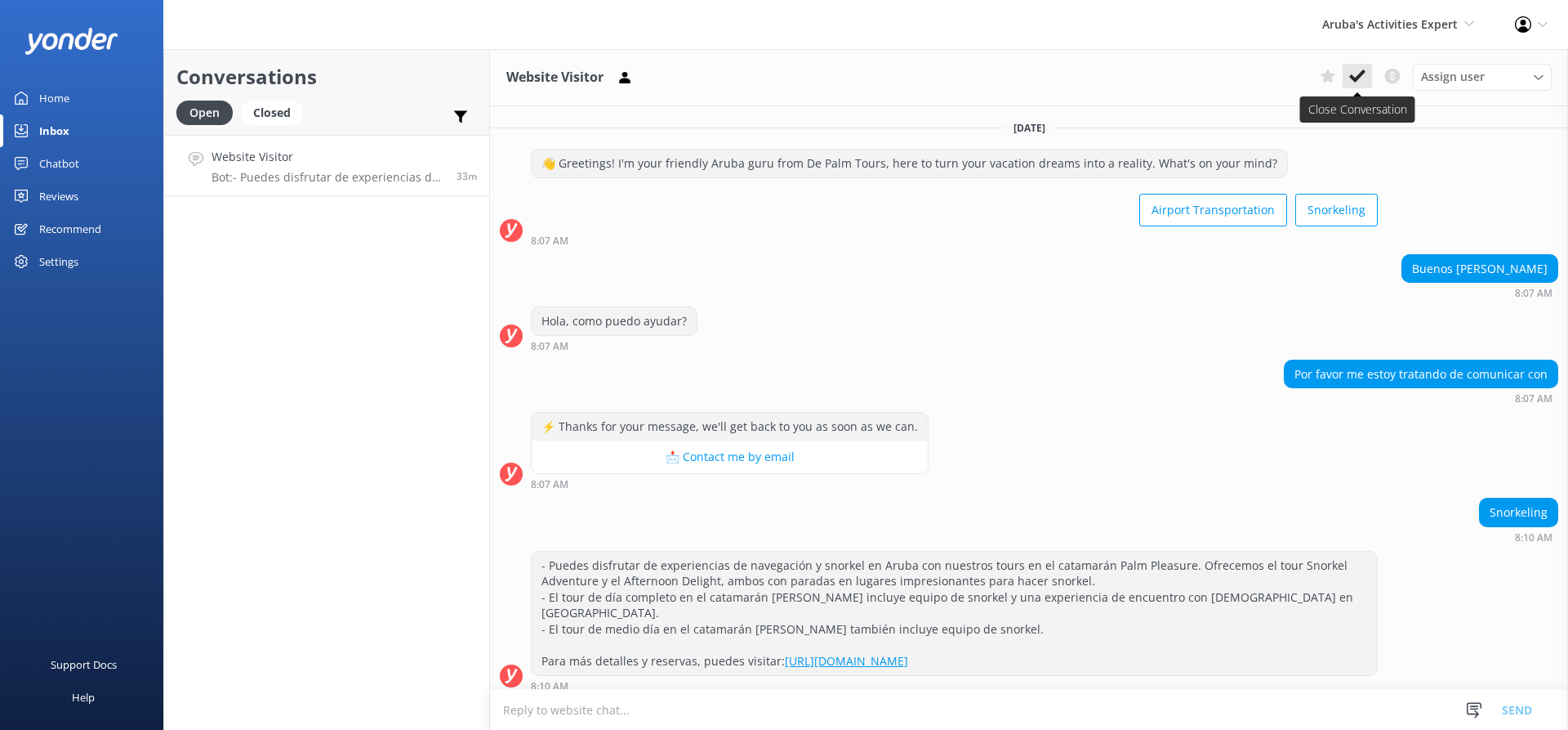
click at [1353, 73] on icon at bounding box center [1357, 76] width 17 height 17
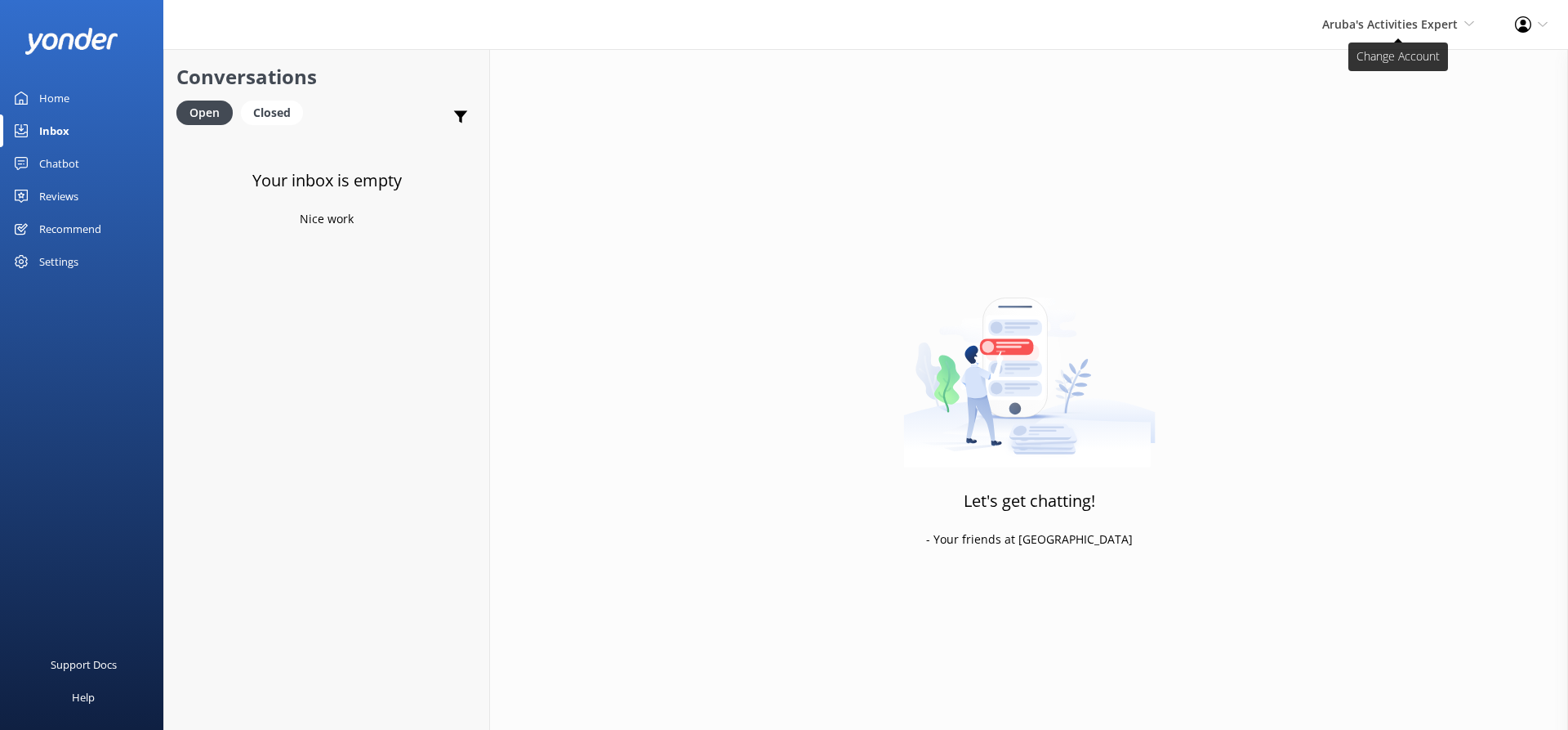
click at [1400, 28] on span "Aruba's Activities Expert" at bounding box center [1390, 24] width 135 height 16
click at [1357, 140] on link "The Captain" at bounding box center [1413, 148] width 163 height 39
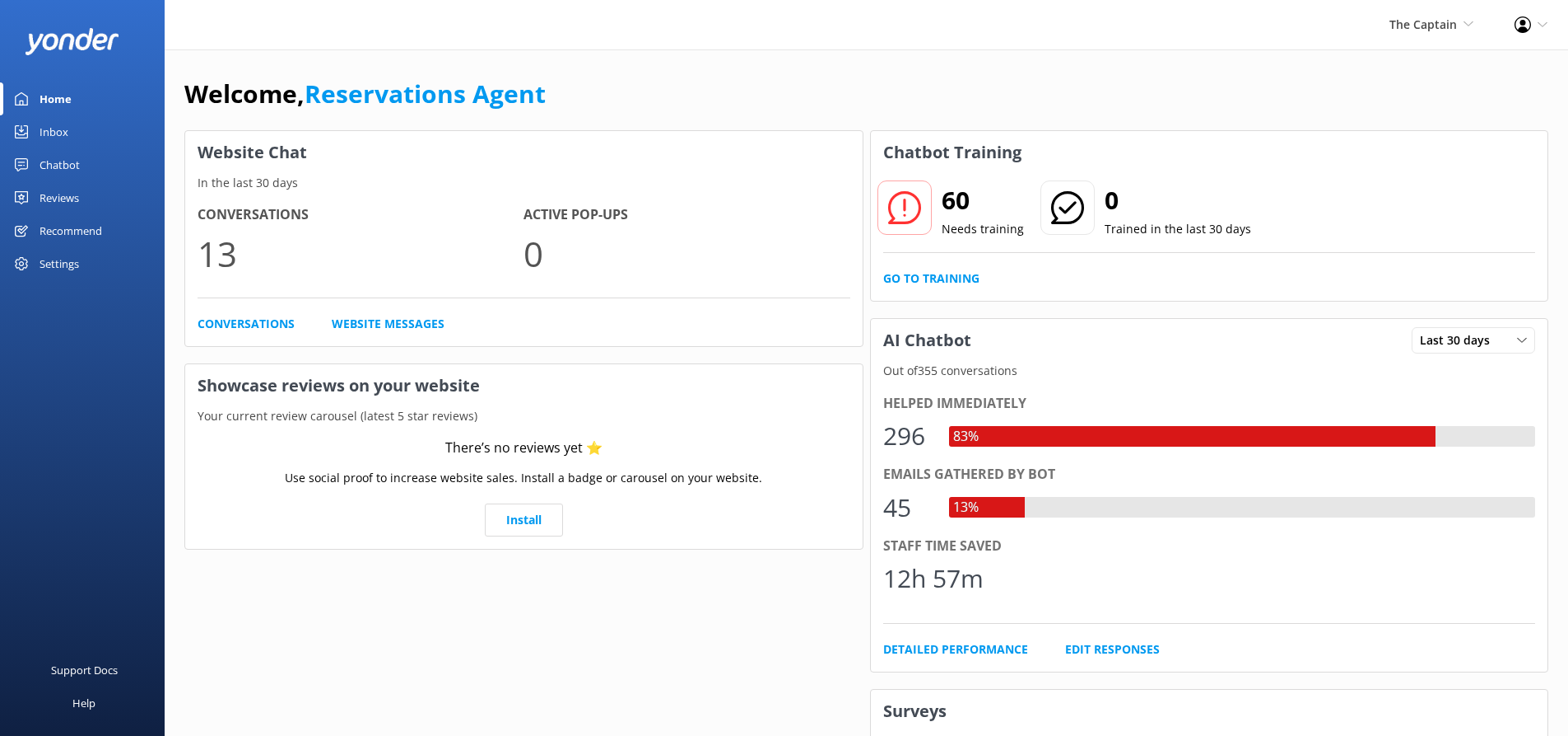
click at [67, 134] on div "Inbox" at bounding box center [54, 132] width 29 height 33
